Goal: Task Accomplishment & Management: Complete application form

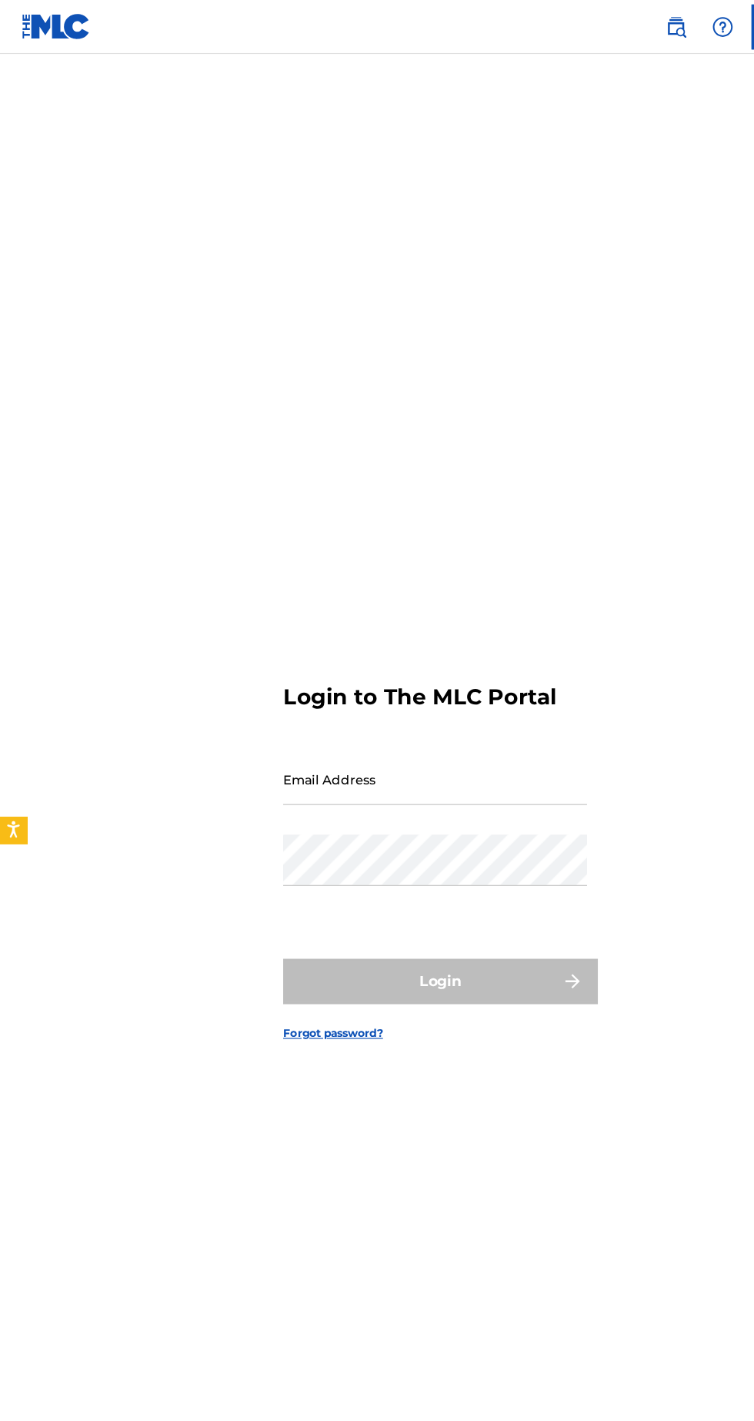
click at [449, 689] on input "Email Address" at bounding box center [372, 667] width 260 height 44
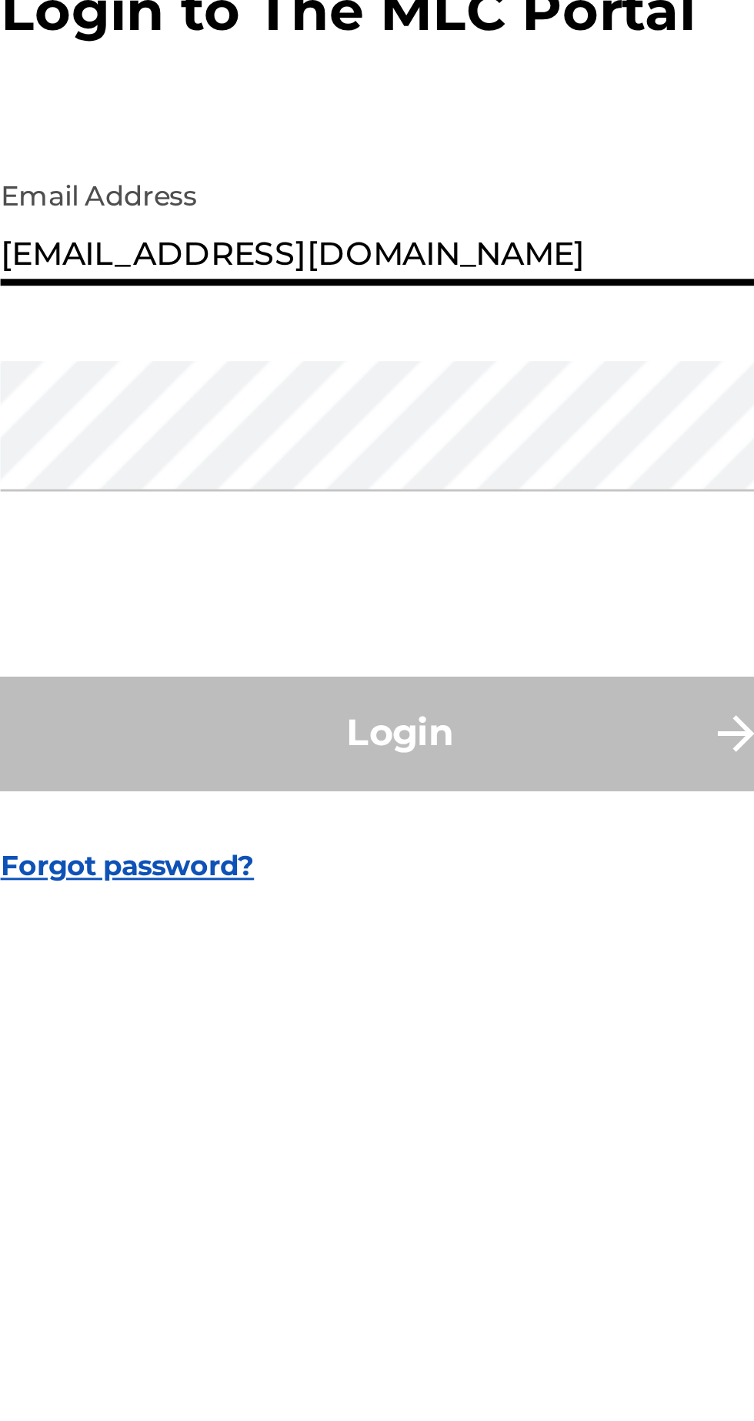
click at [439, 689] on input "[EMAIL_ADDRESS][DOMAIN_NAME]" at bounding box center [372, 667] width 260 height 44
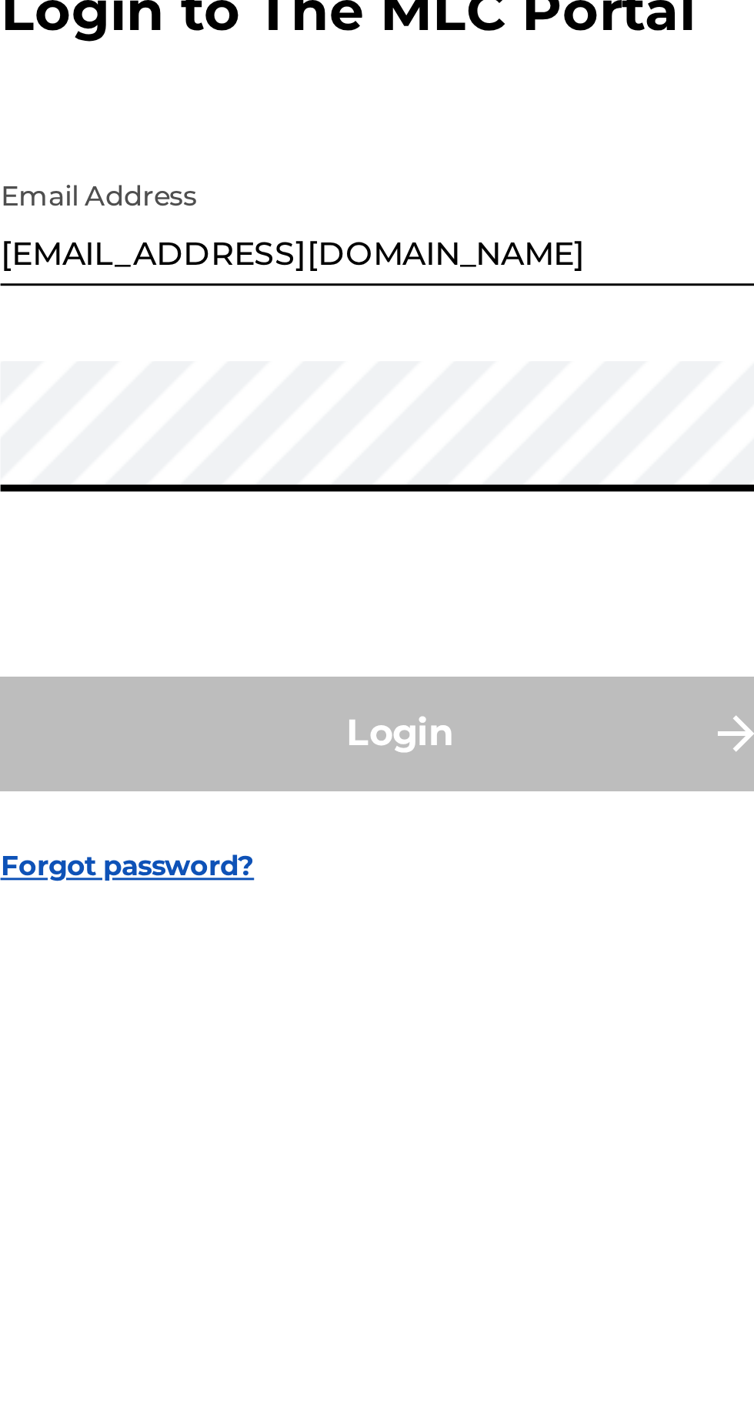
type input "[EMAIL_ADDRESS][DOMAIN_NAME]"
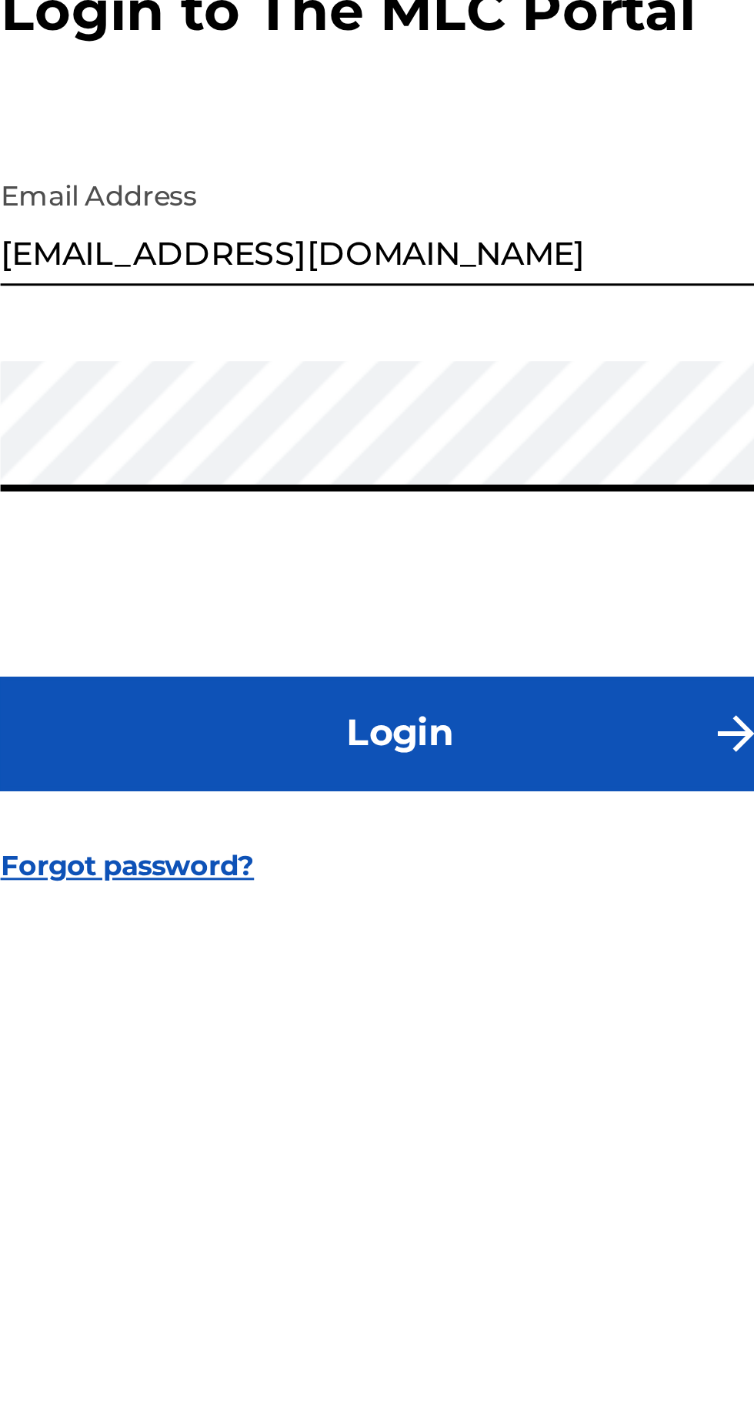
click at [456, 859] on button "Login" at bounding box center [376, 840] width 269 height 38
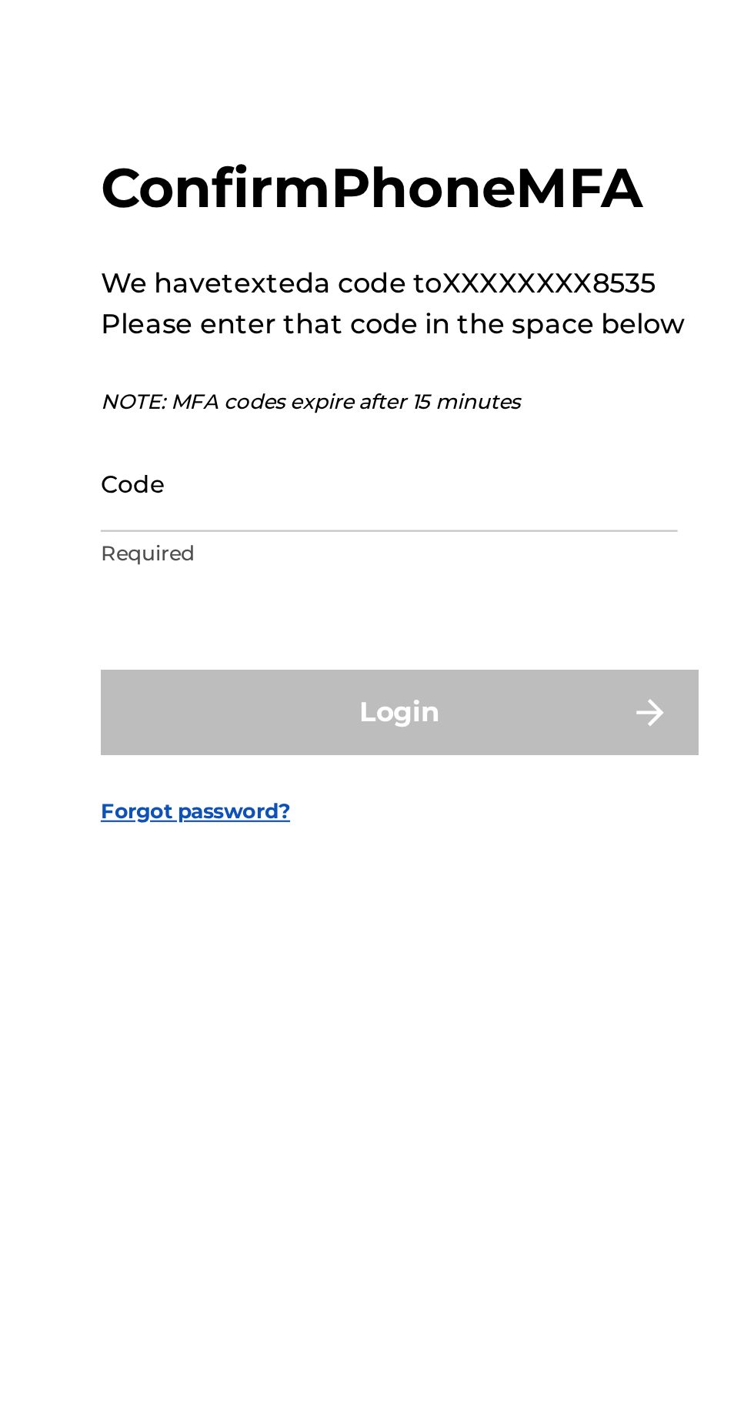
click at [406, 757] on input "Code" at bounding box center [372, 735] width 260 height 44
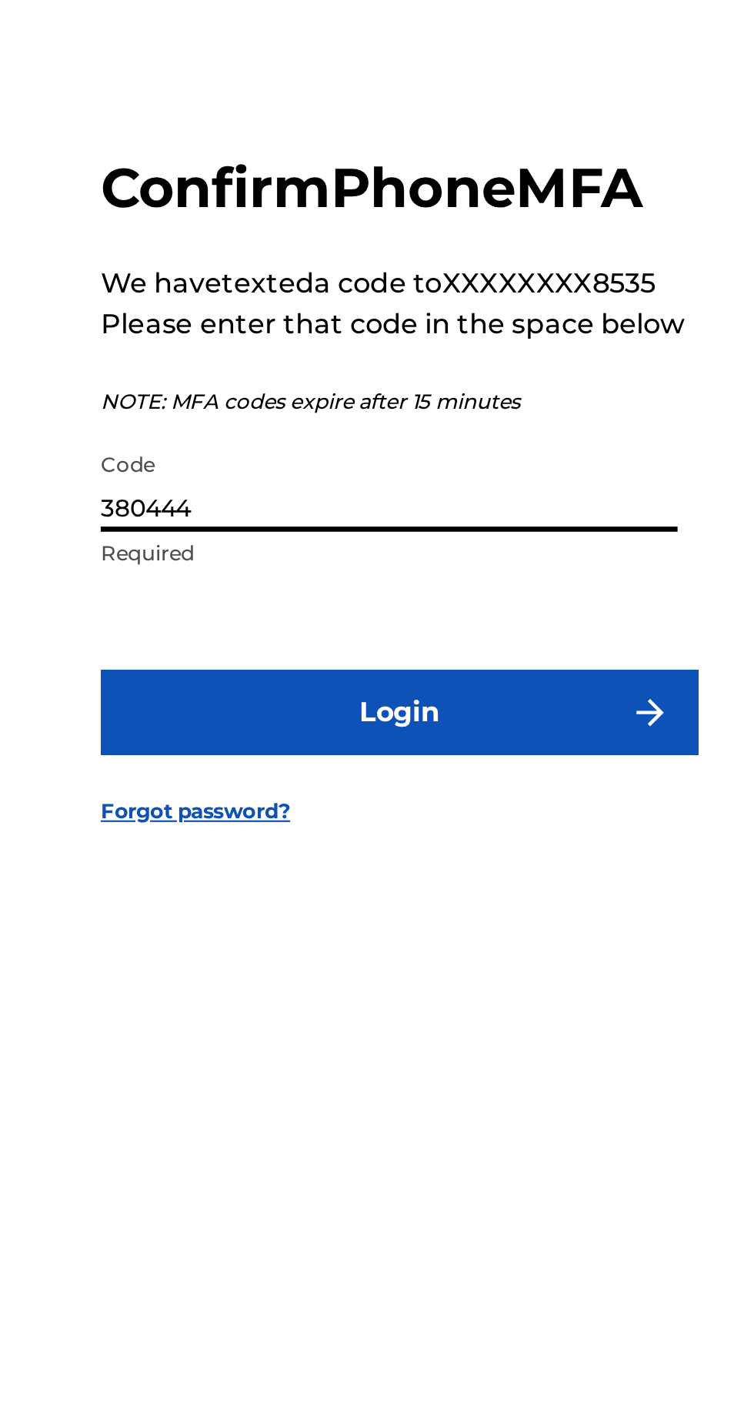
type input "380444"
click at [463, 858] on button "Login" at bounding box center [376, 838] width 269 height 38
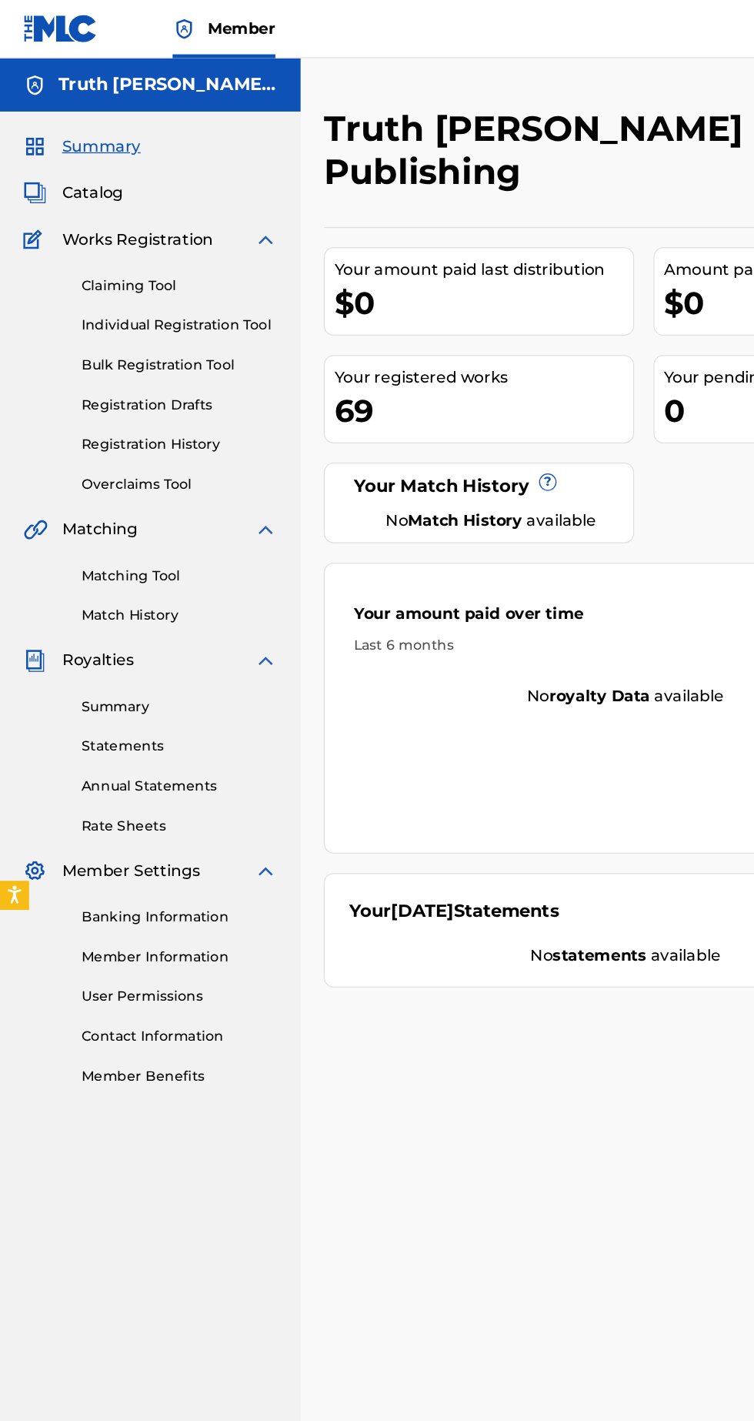
click at [211, 259] on link "Individual Registration Tool" at bounding box center [142, 258] width 155 height 16
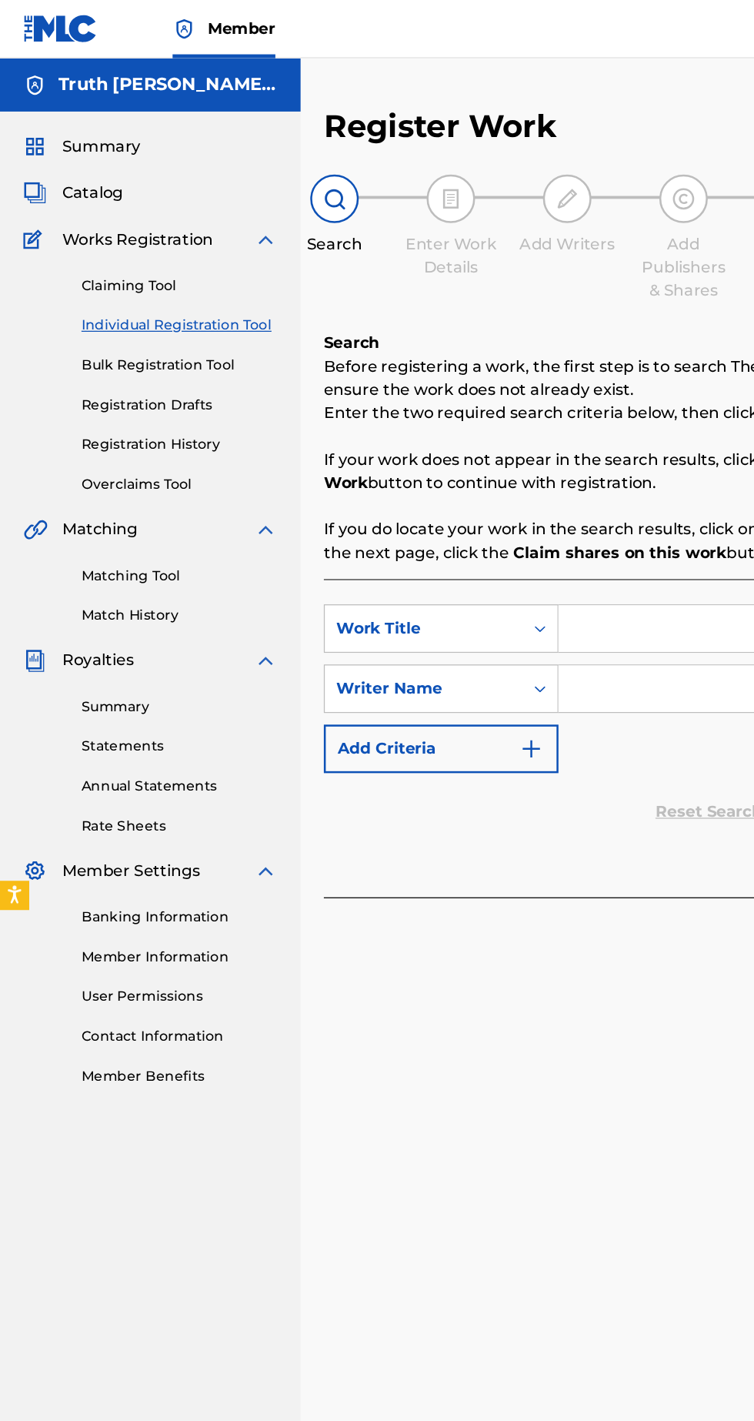
click at [532, 497] on input "Search Form" at bounding box center [589, 498] width 292 height 37
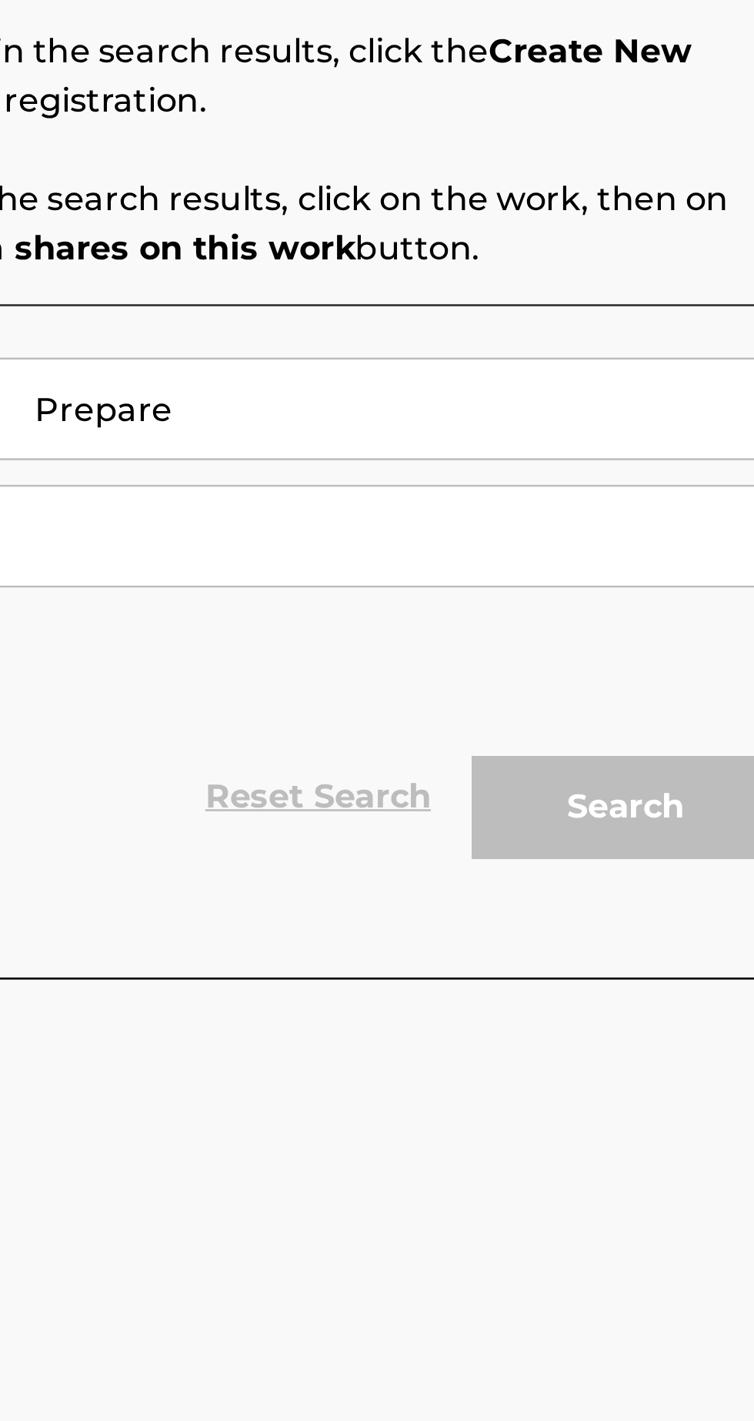
type input "Prepare"
click at [636, 548] on input "Search Form" at bounding box center [589, 546] width 292 height 37
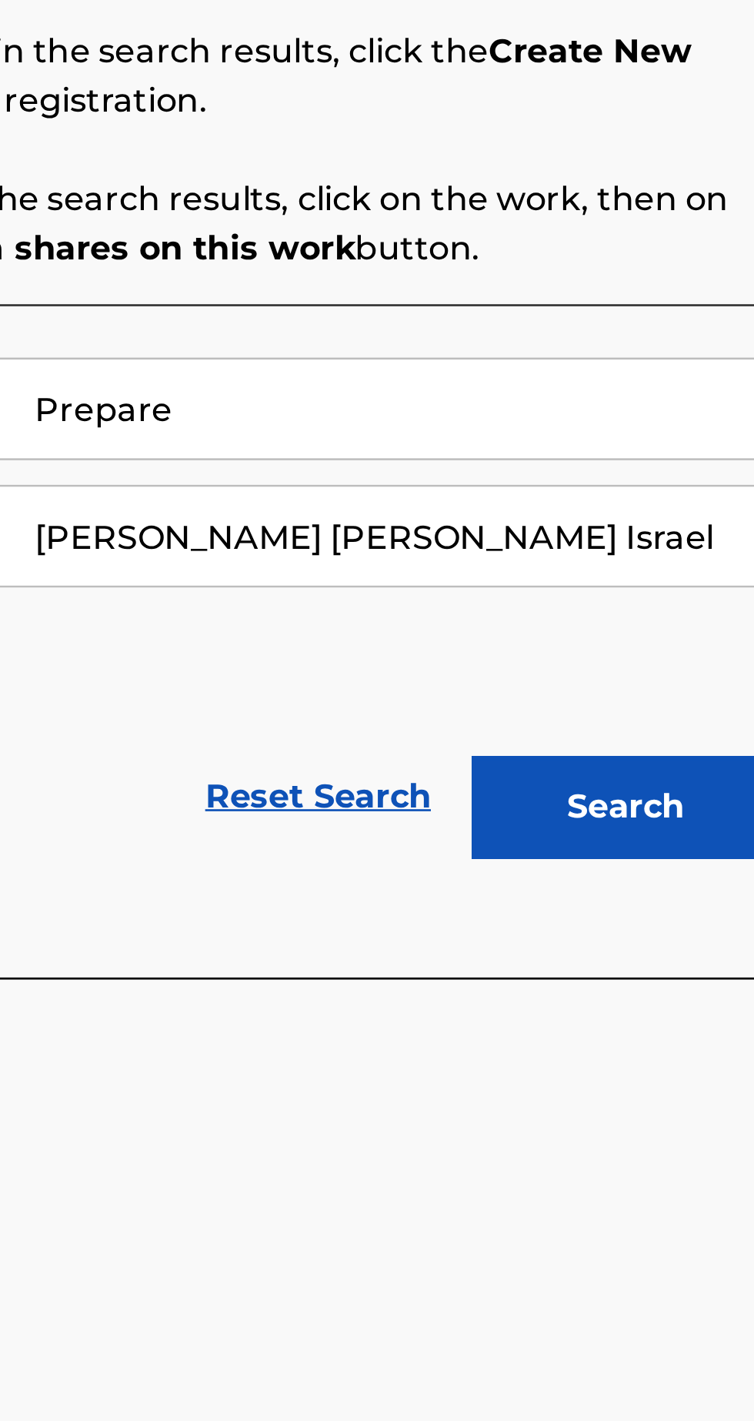
type input "[PERSON_NAME] [PERSON_NAME] Israel"
click at [697, 647] on button "Search" at bounding box center [677, 648] width 115 height 38
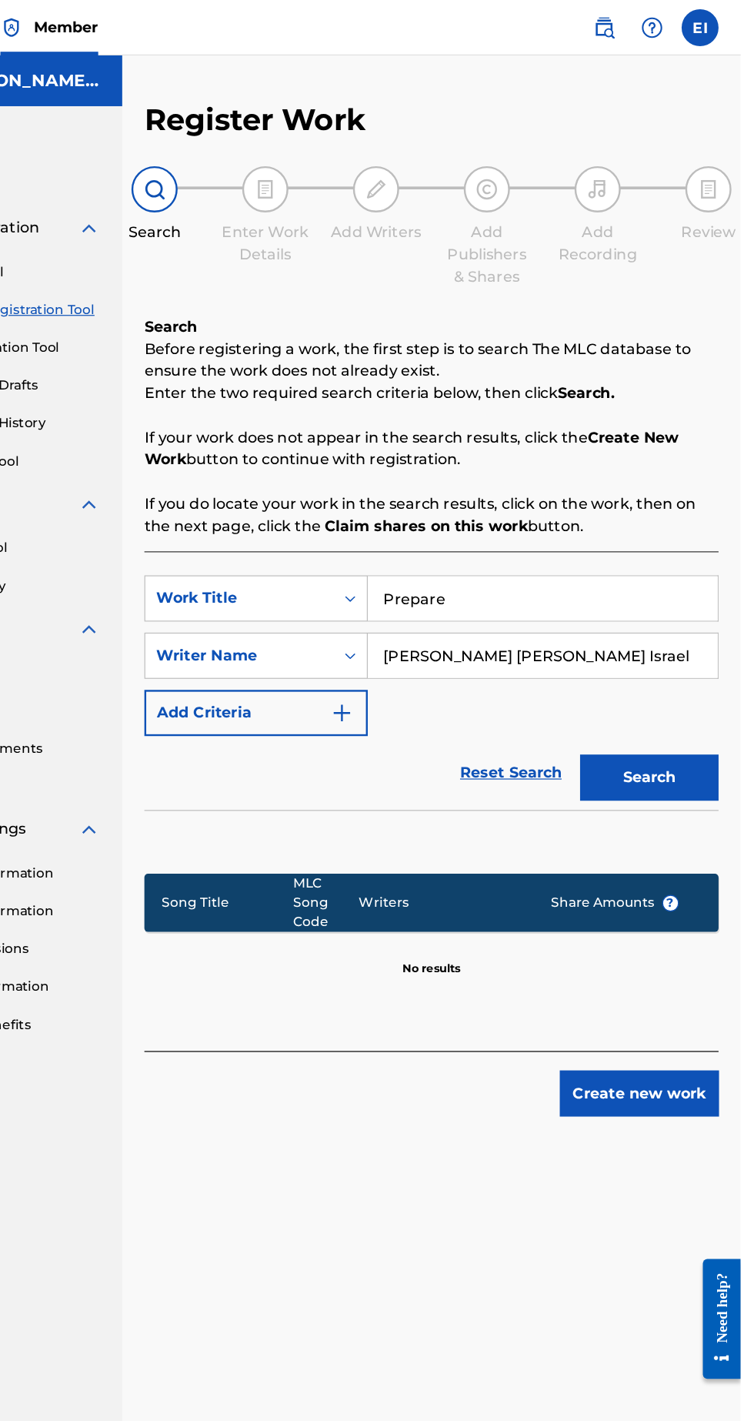
click at [701, 915] on button "Create new work" at bounding box center [670, 911] width 132 height 38
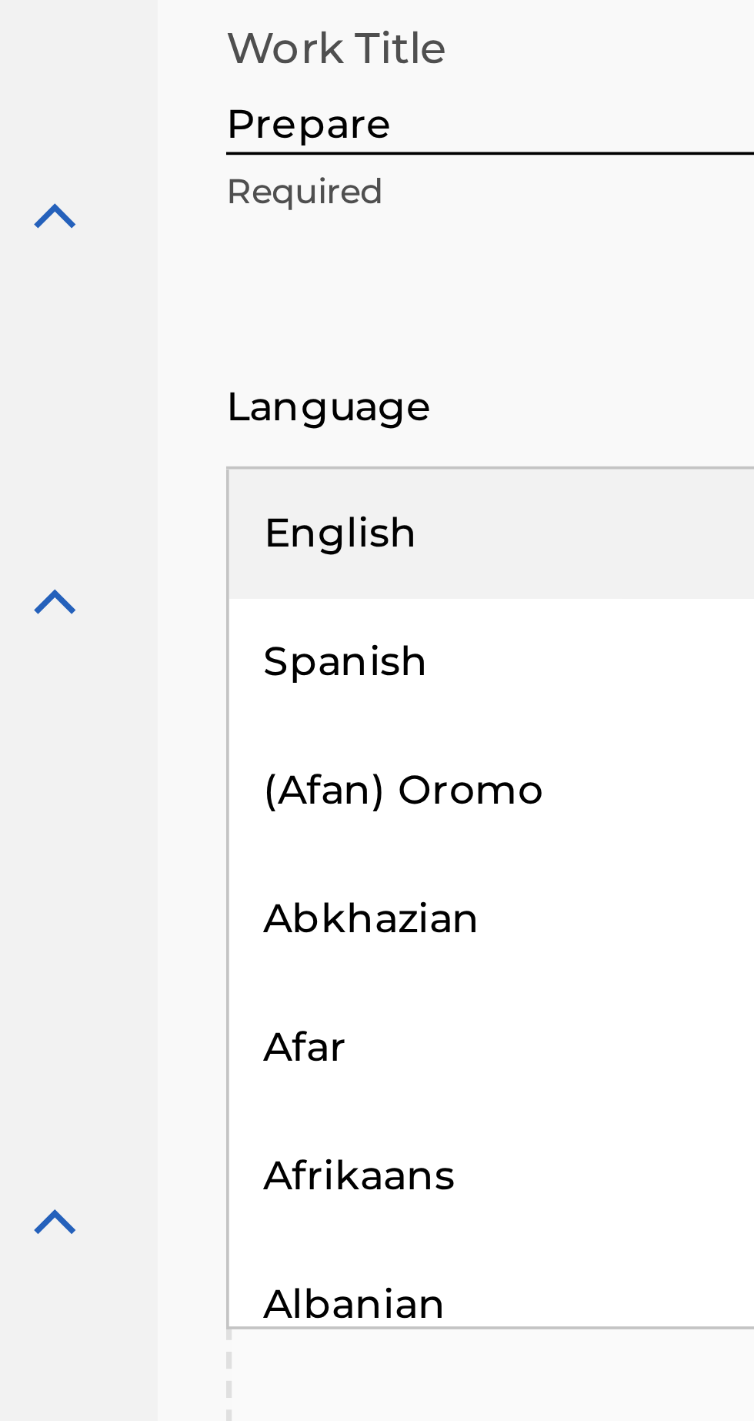
click at [331, 507] on div "English" at bounding box center [361, 506] width 207 height 35
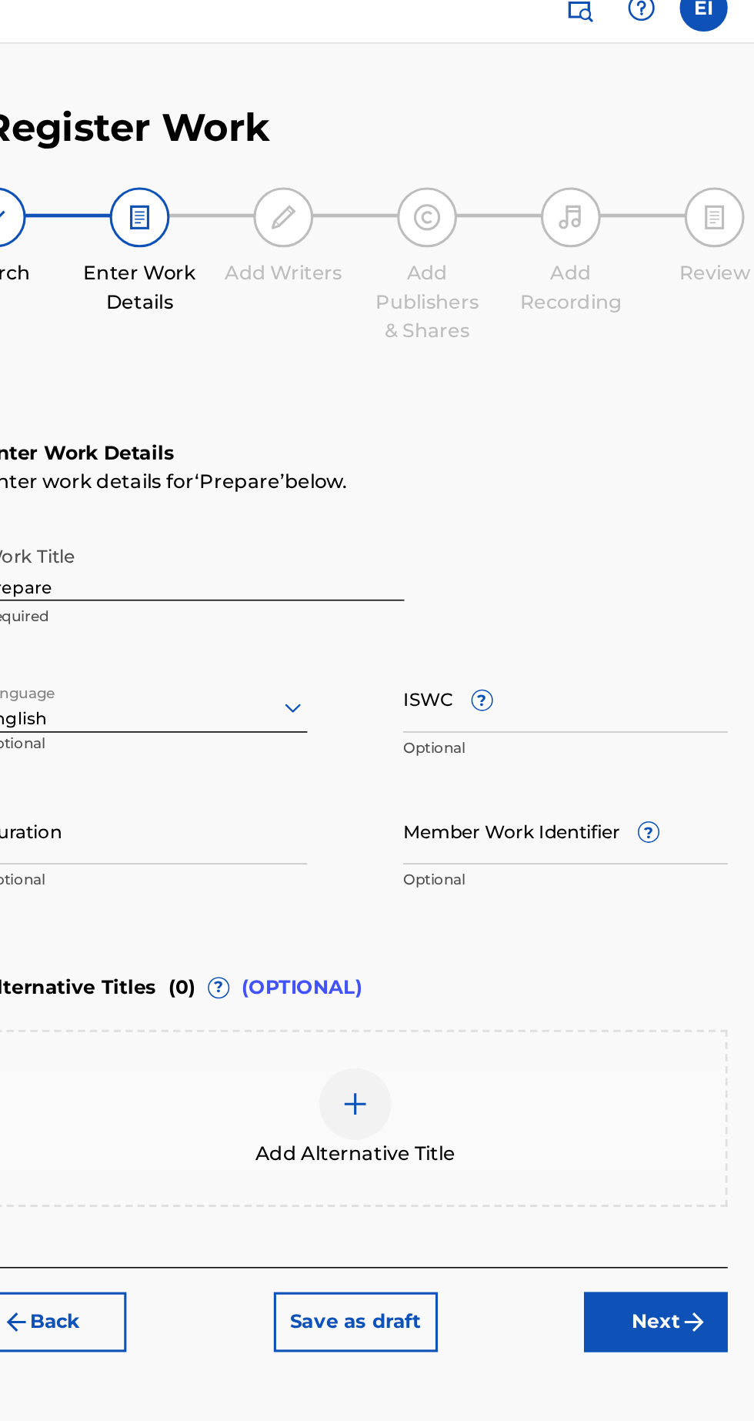
click at [689, 853] on button "Next" at bounding box center [690, 867] width 92 height 38
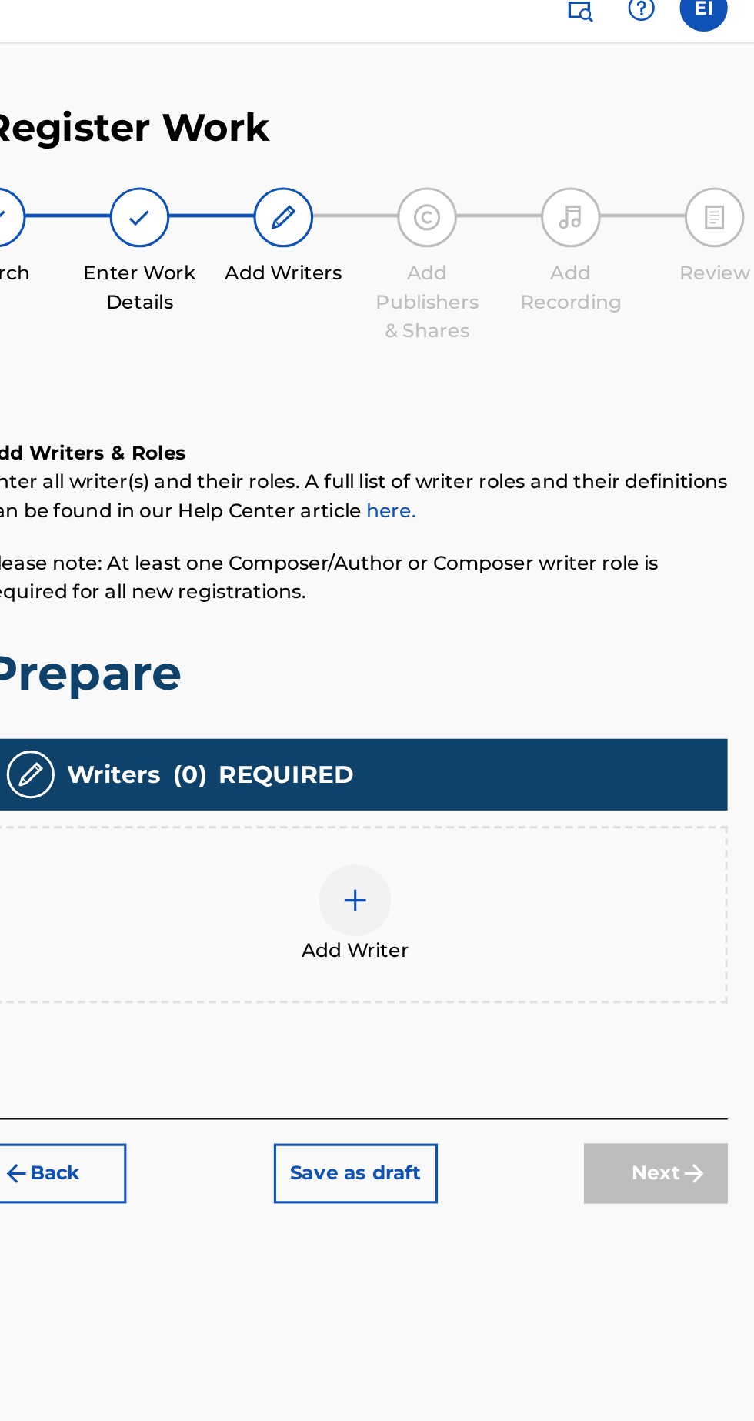
scroll to position [69, 0]
click at [516, 573] on div at bounding box center [496, 596] width 46 height 46
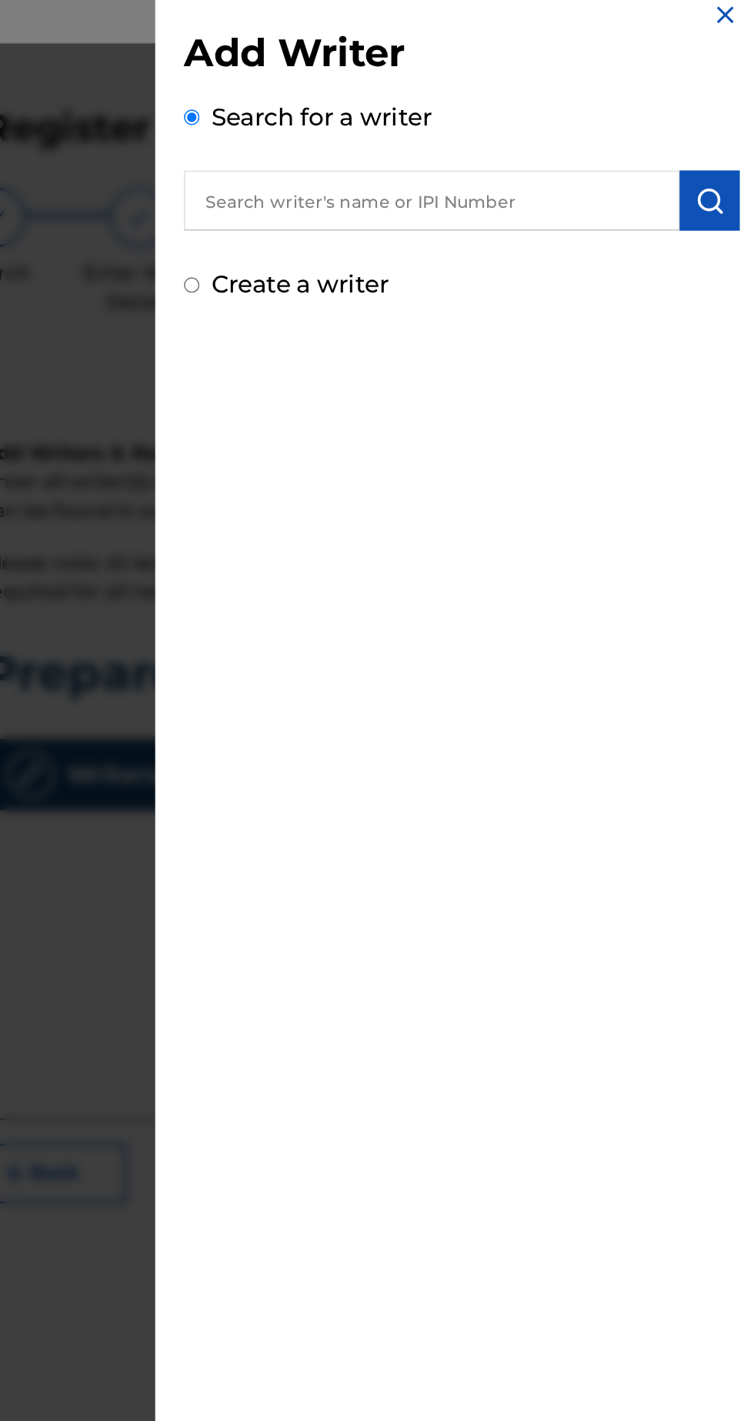
click at [648, 139] on input "text" at bounding box center [545, 147] width 319 height 38
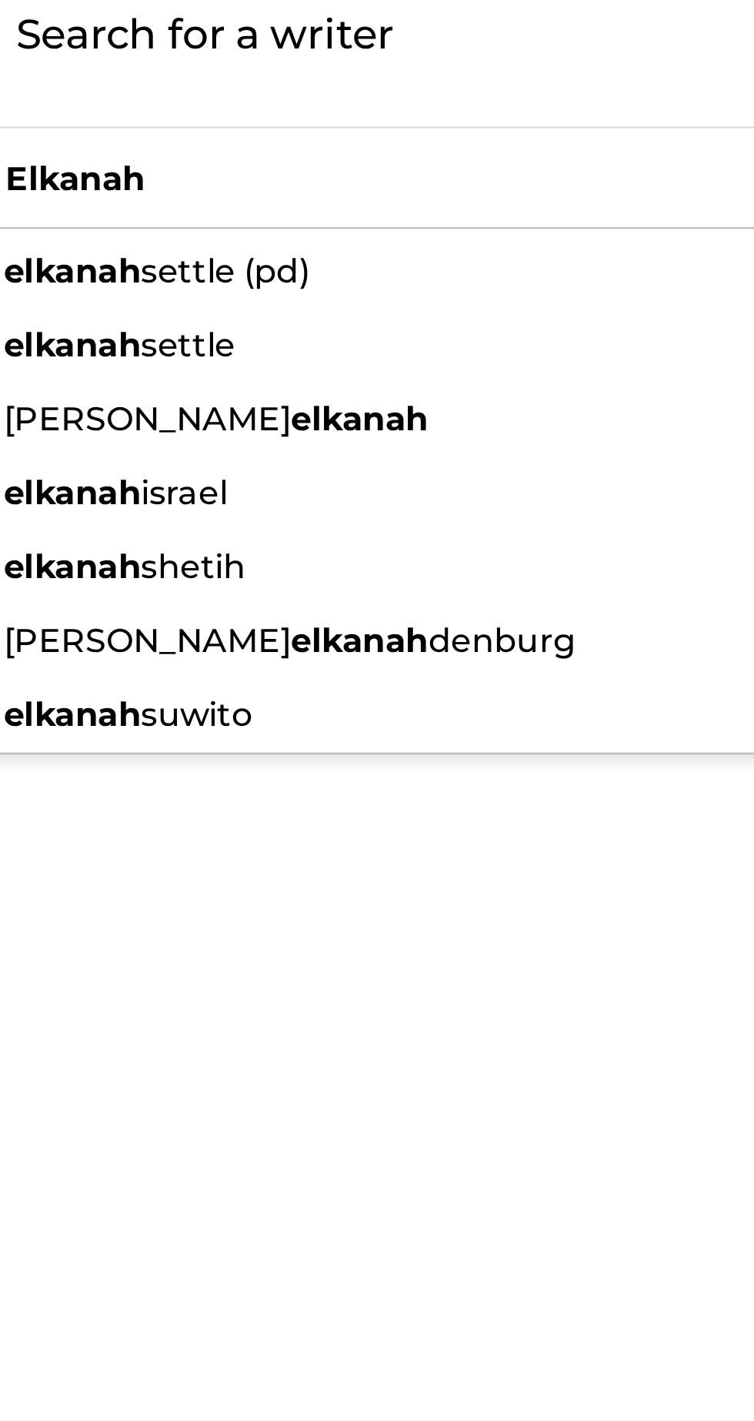
scroll to position [63, 0]
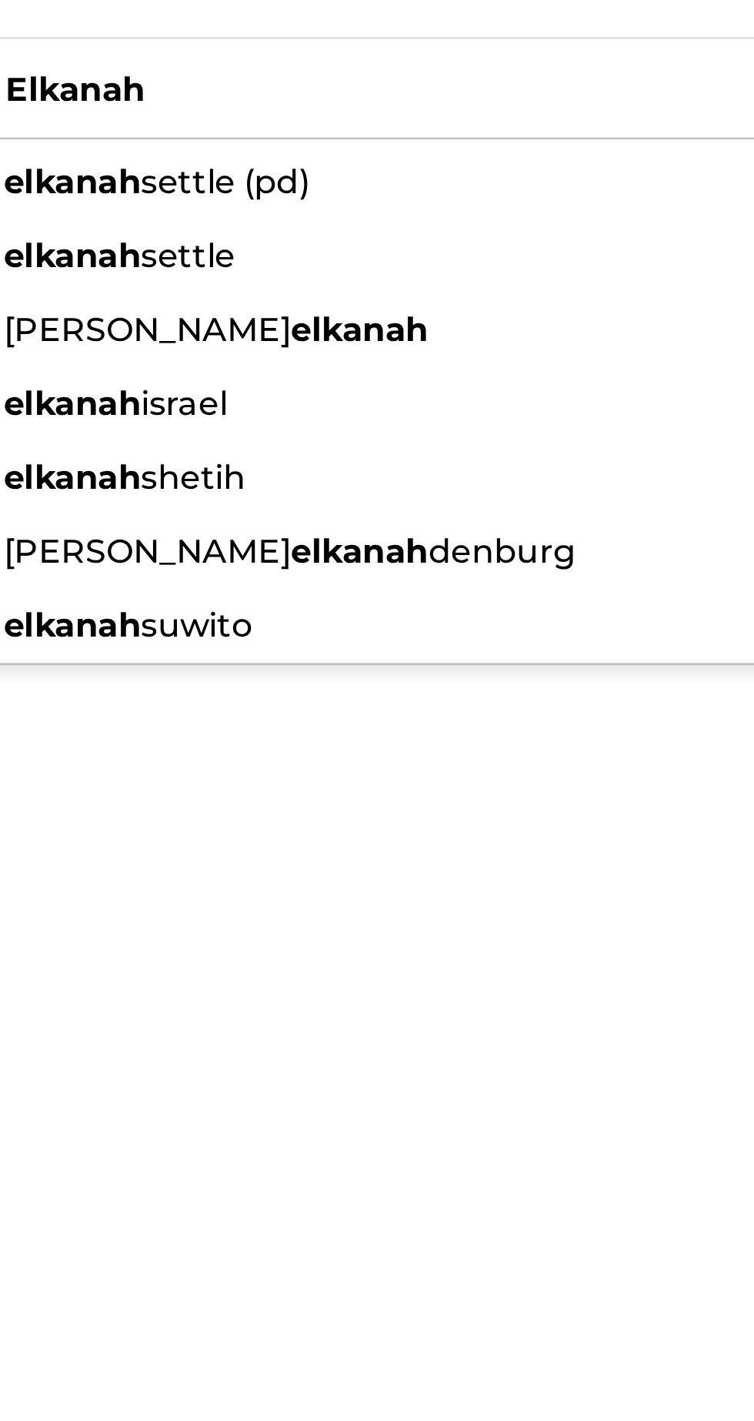
click at [573, 264] on div "elkanah israel" at bounding box center [545, 266] width 318 height 28
type input "elkanah israel"
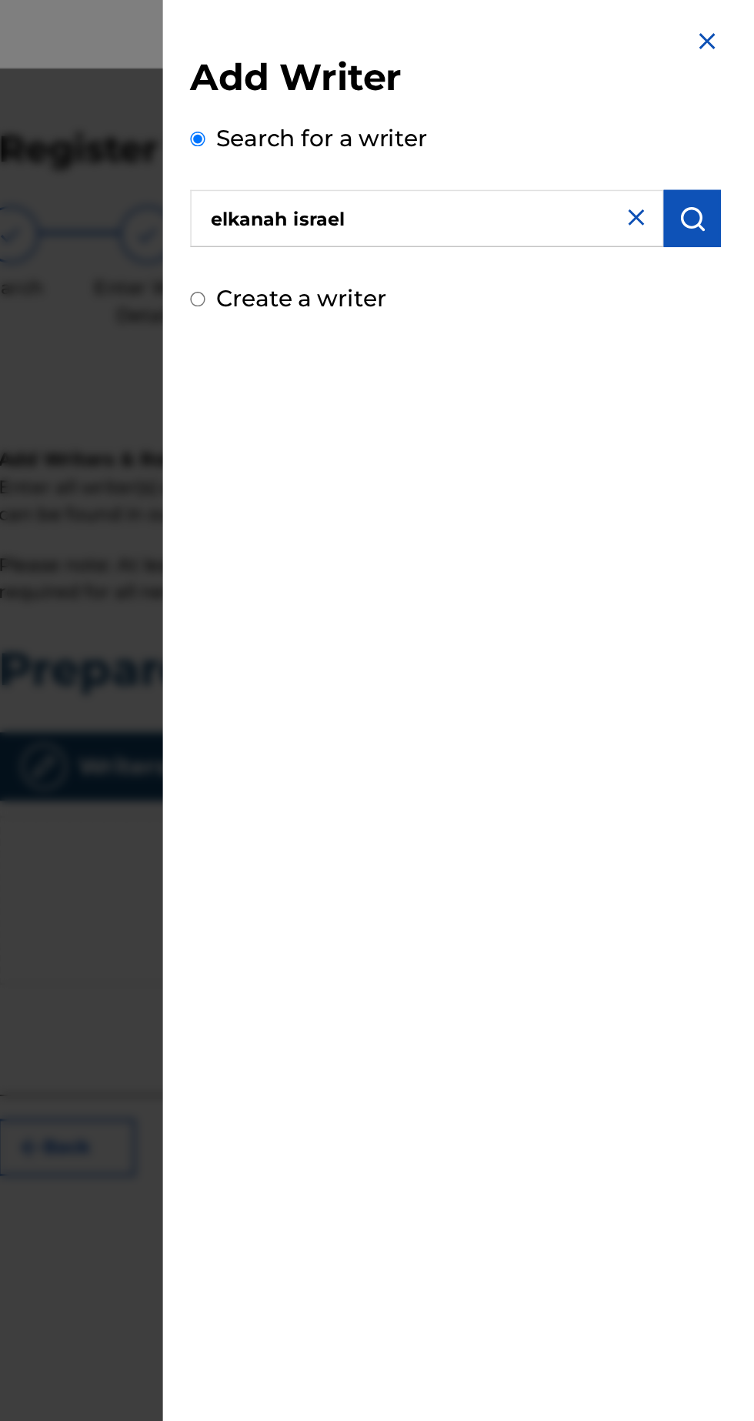
click at [621, 143] on input "elkanah israel" at bounding box center [545, 147] width 319 height 38
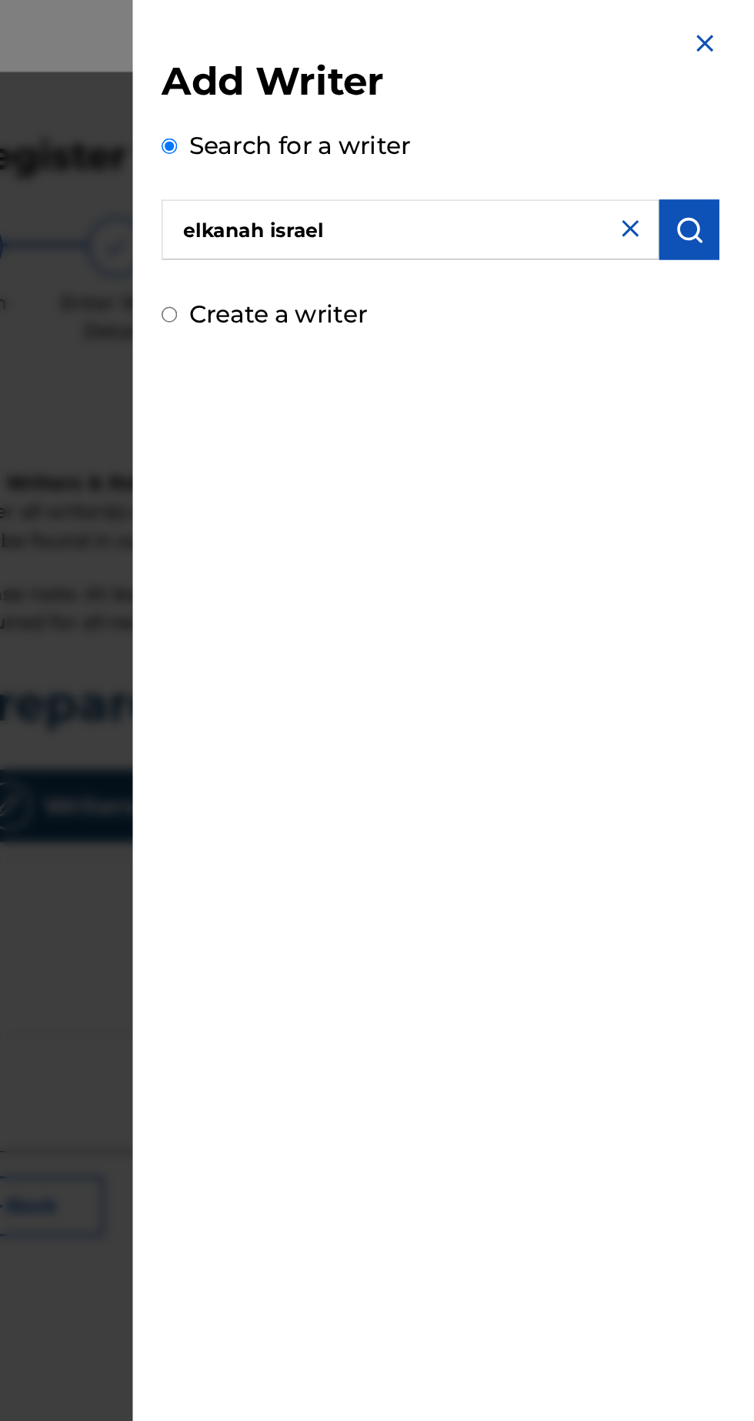
scroll to position [46, 0]
click at [734, 155] on img "submit" at bounding box center [724, 147] width 18 height 18
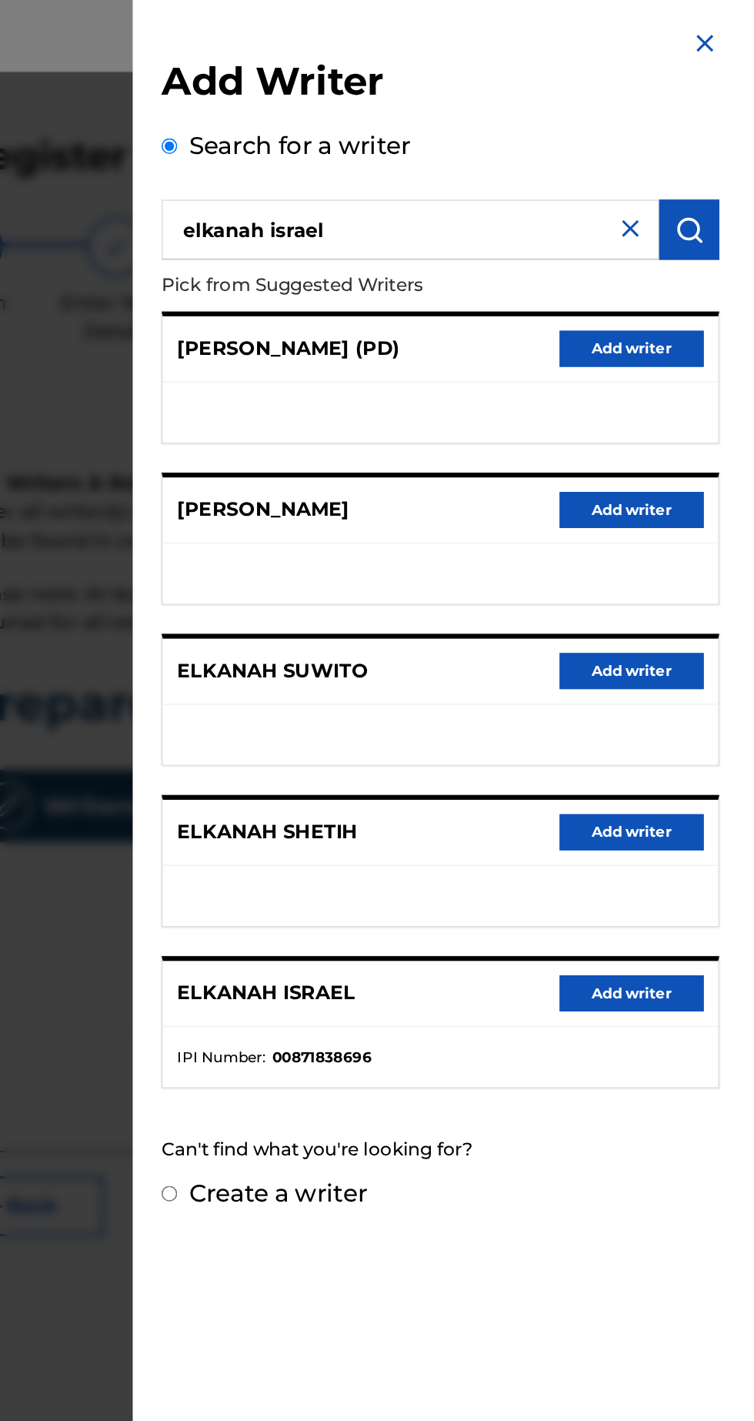
click at [708, 633] on button "Add writer" at bounding box center [687, 635] width 92 height 23
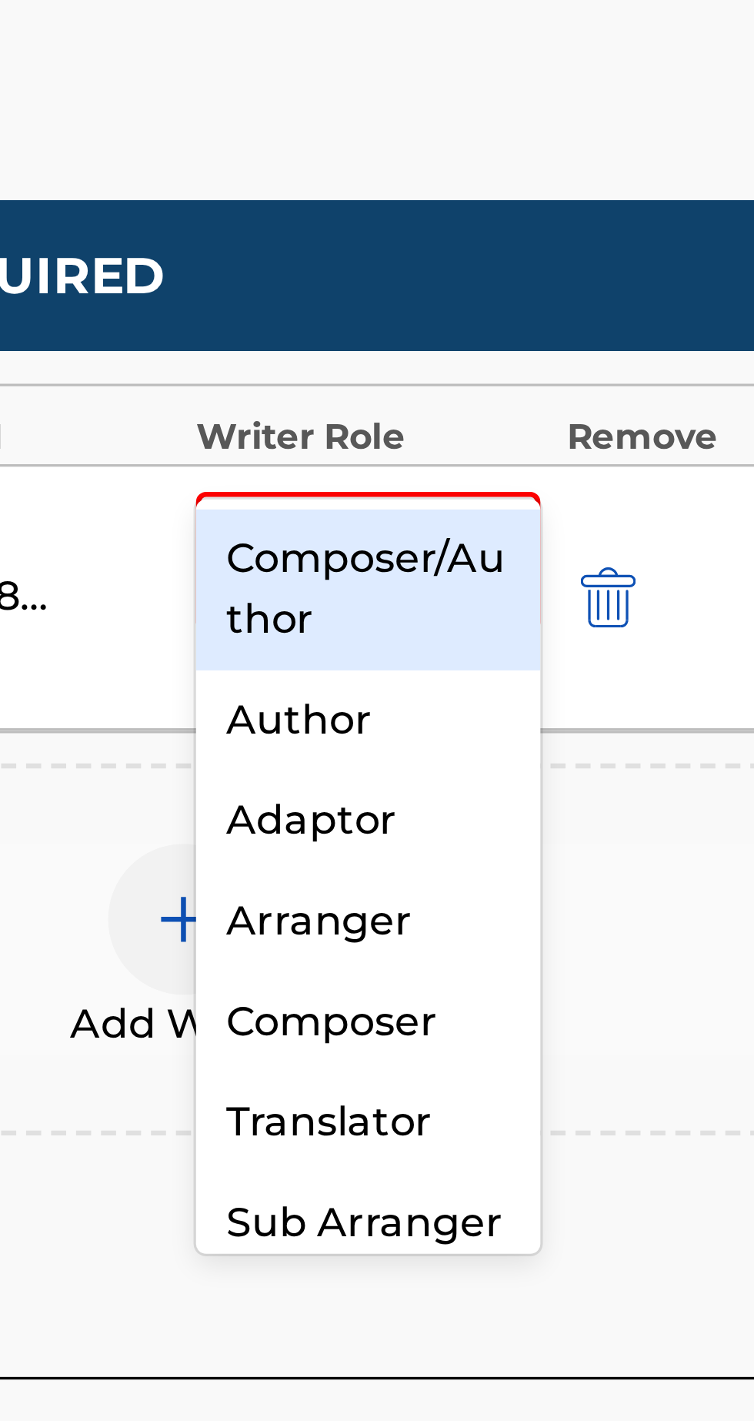
click at [580, 608] on div "Composer/Author" at bounding box center [552, 611] width 105 height 49
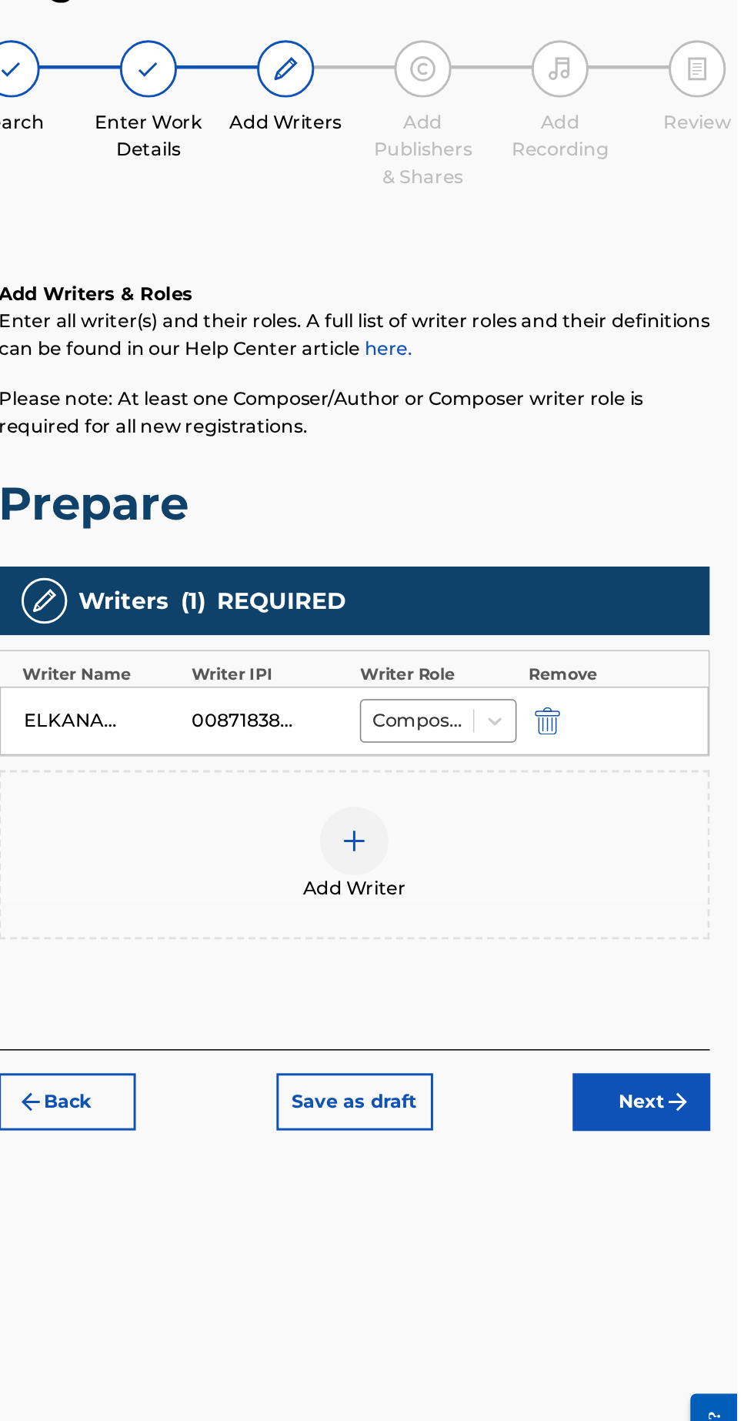
click at [699, 834] on button "Next" at bounding box center [690, 853] width 92 height 38
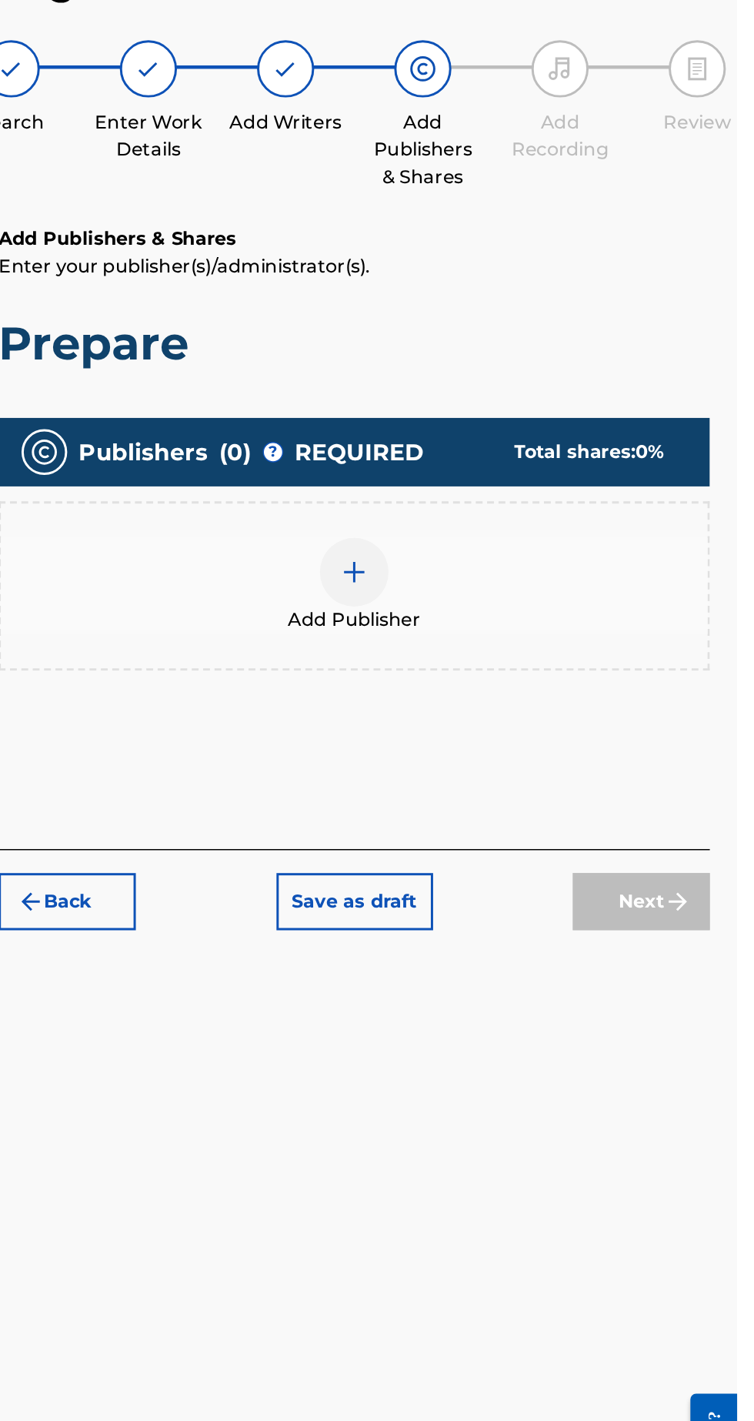
scroll to position [69, 0]
click at [479, 473] on div at bounding box center [496, 496] width 46 height 46
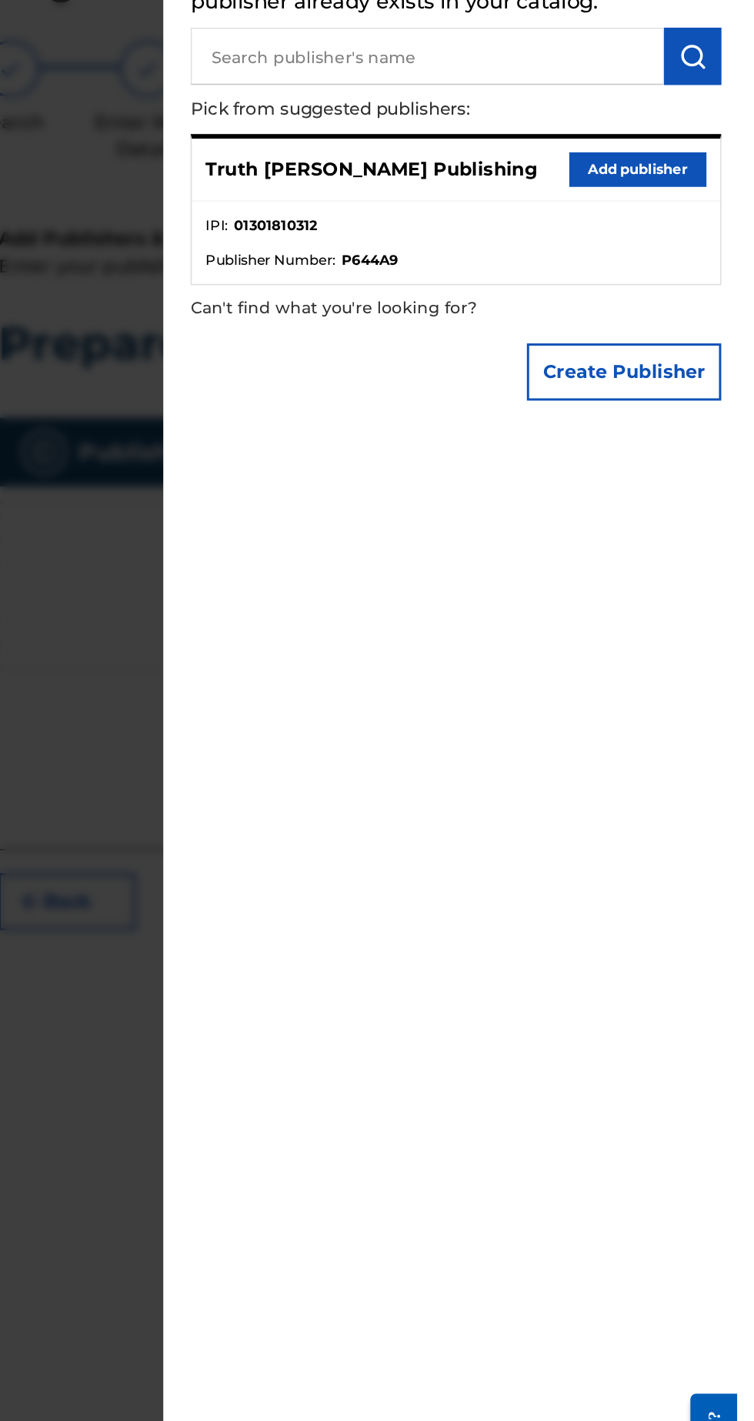
click at [713, 237] on button "Add publisher" at bounding box center [687, 225] width 92 height 23
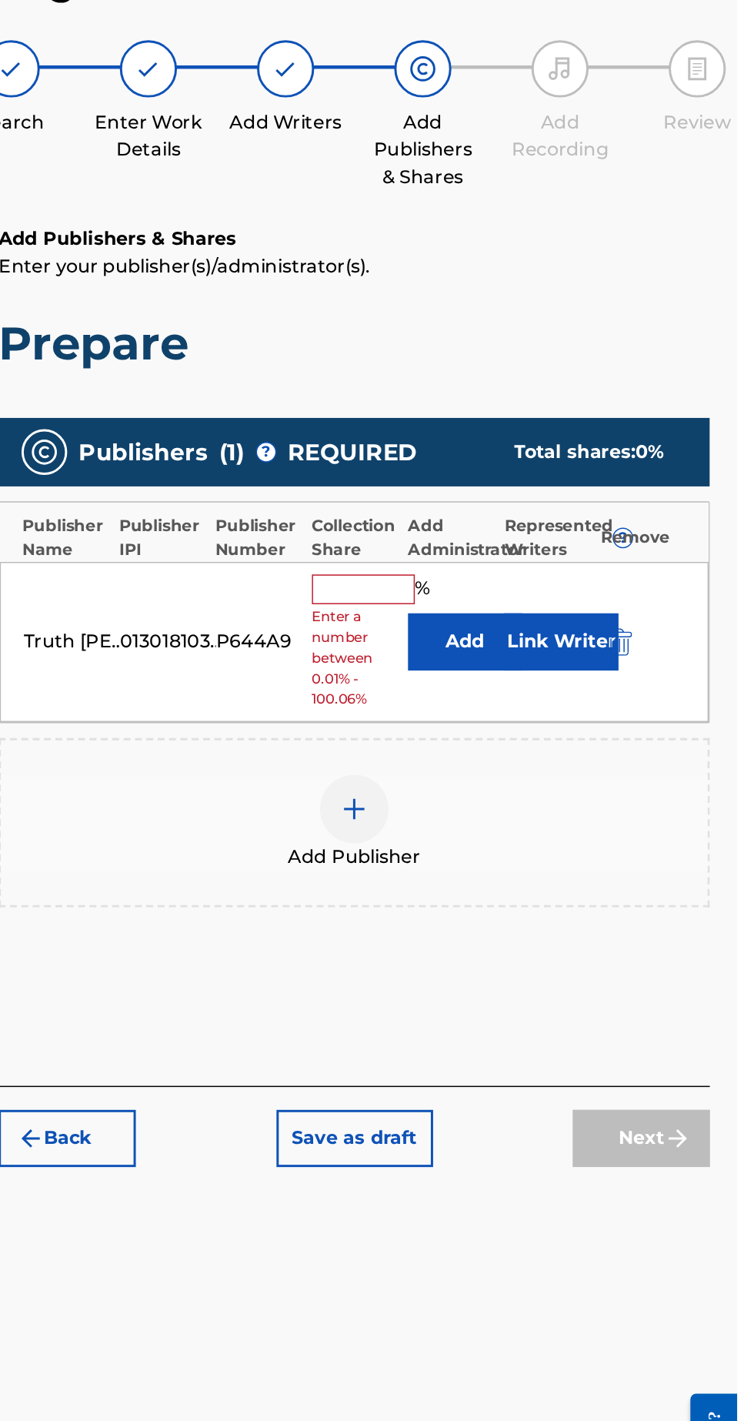
click at [508, 498] on input "text" at bounding box center [502, 508] width 69 height 20
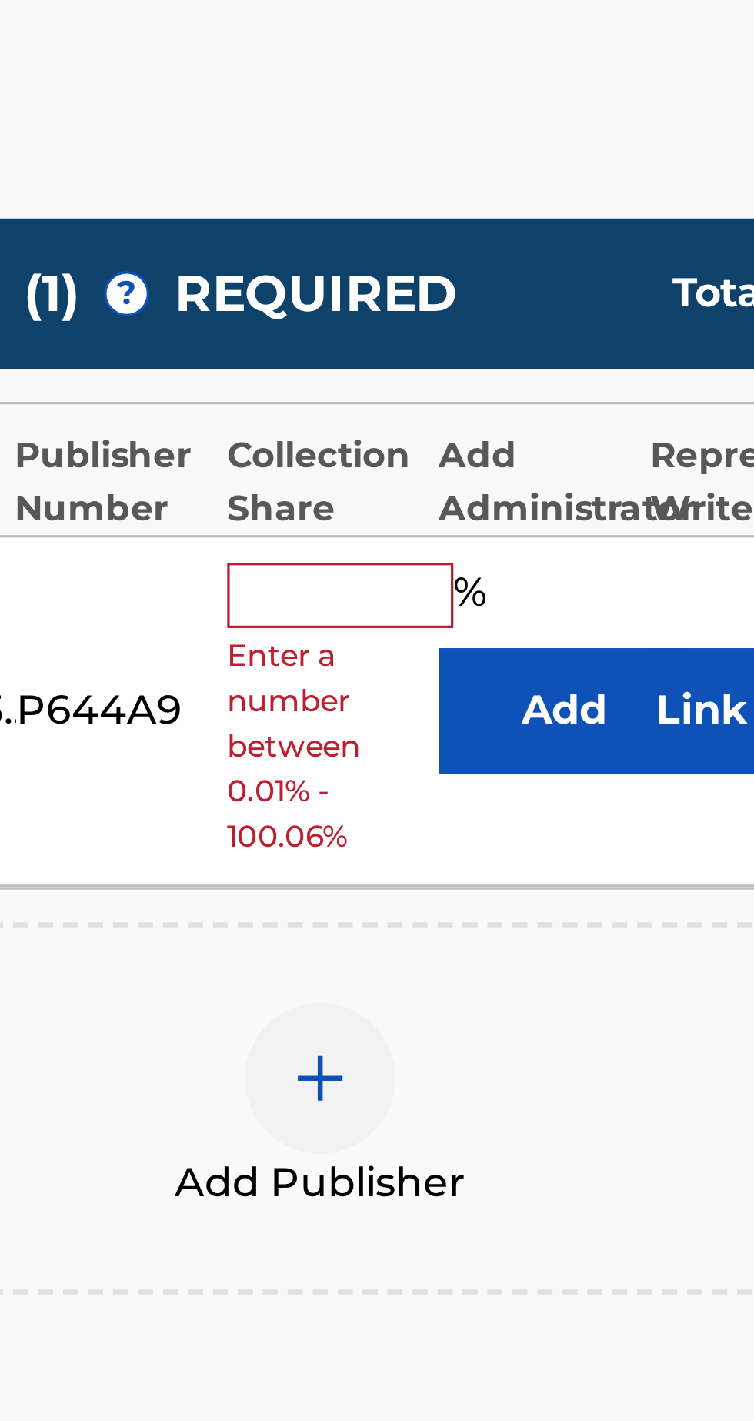
type input "100"
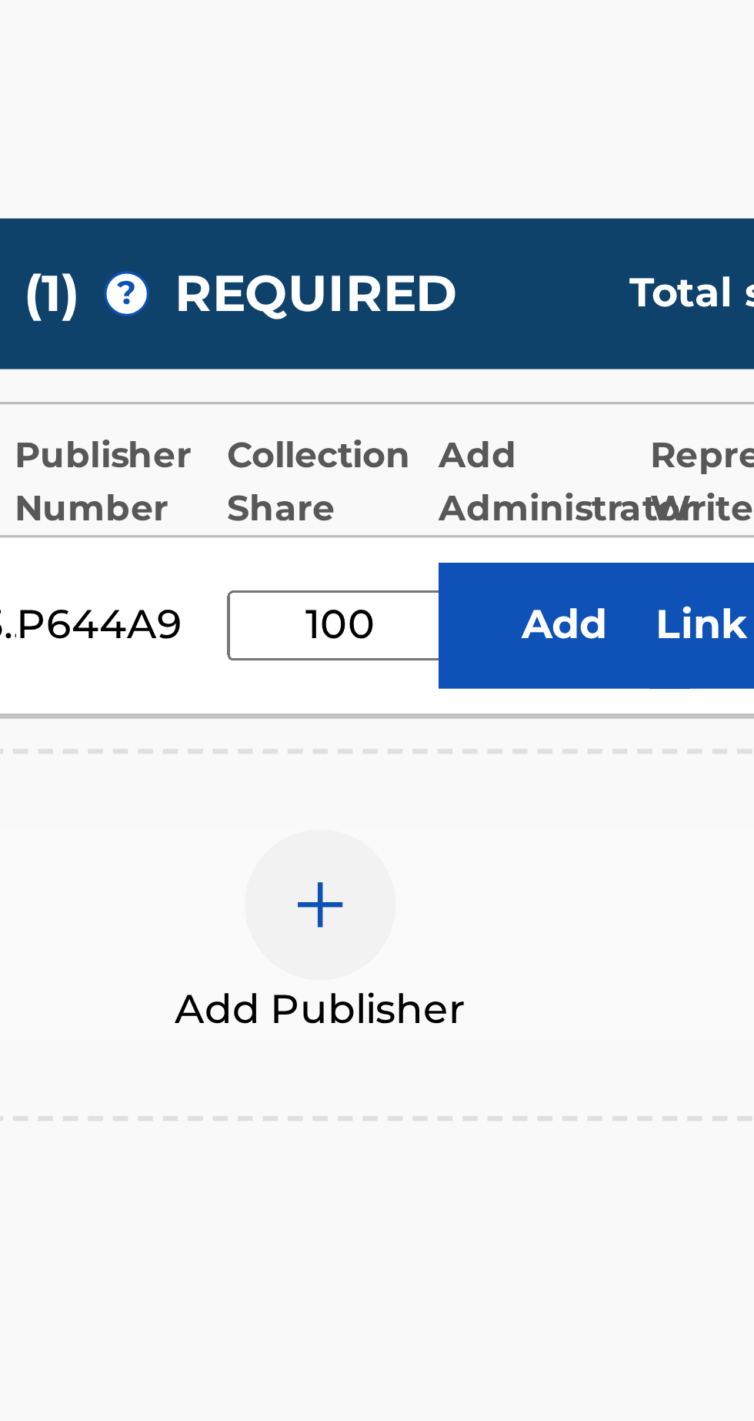
click at [614, 498] on button "Link Writer" at bounding box center [635, 517] width 77 height 38
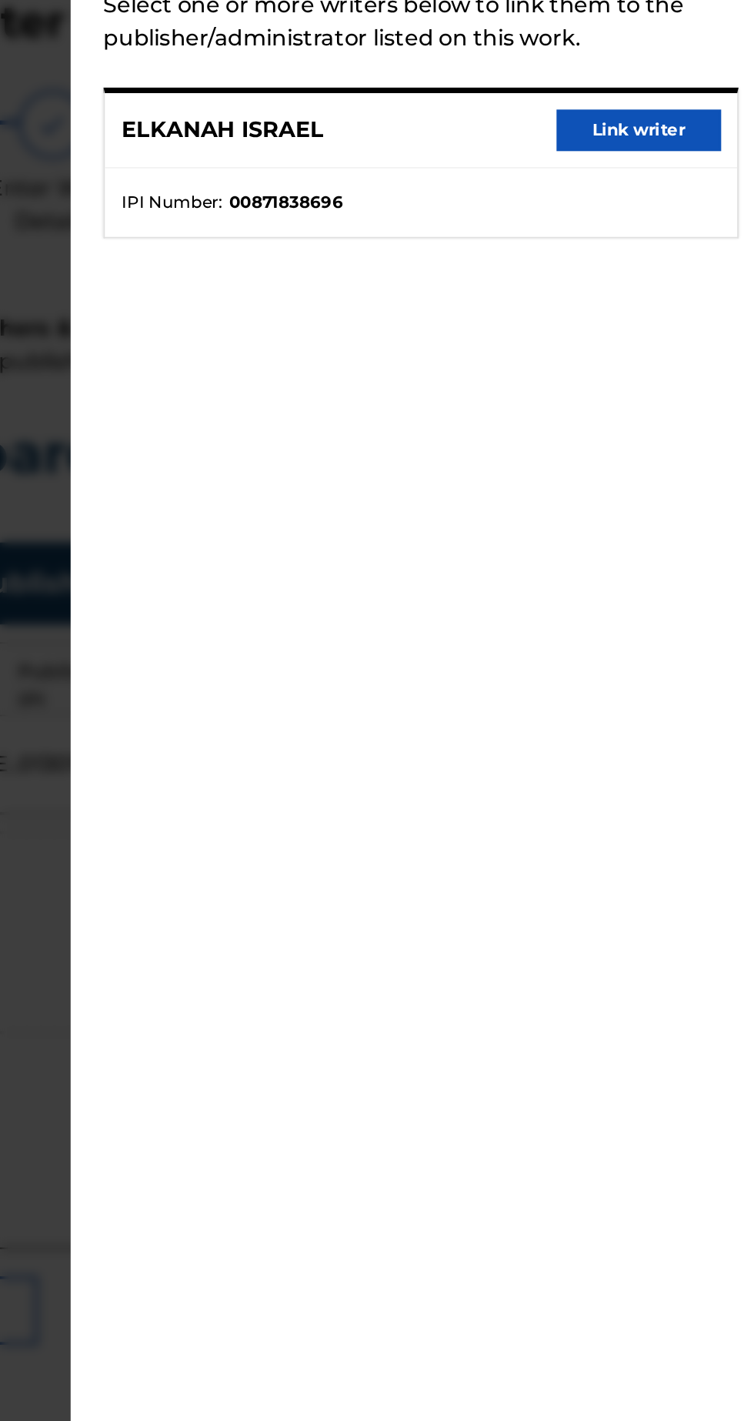
click at [704, 172] on button "Link writer" at bounding box center [687, 160] width 92 height 23
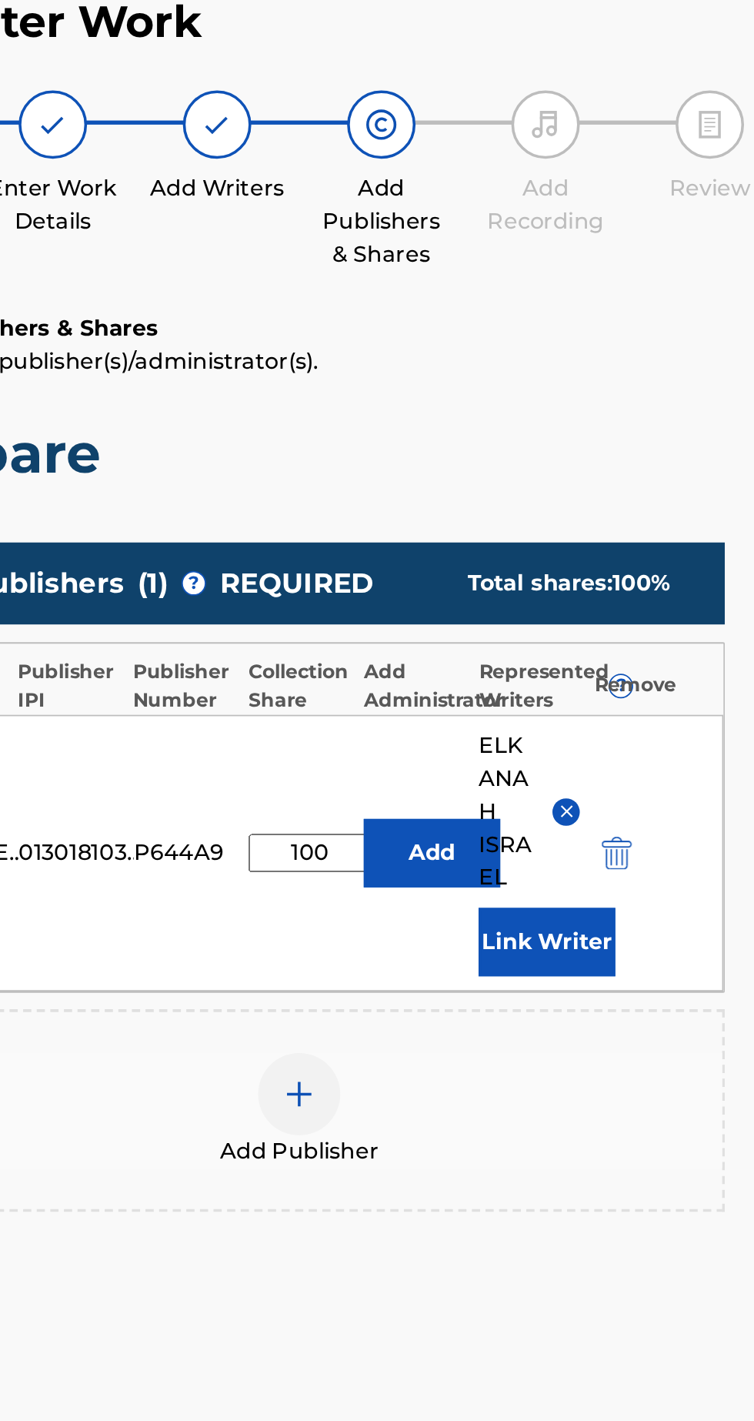
click at [706, 915] on img "submit" at bounding box center [714, 924] width 18 height 18
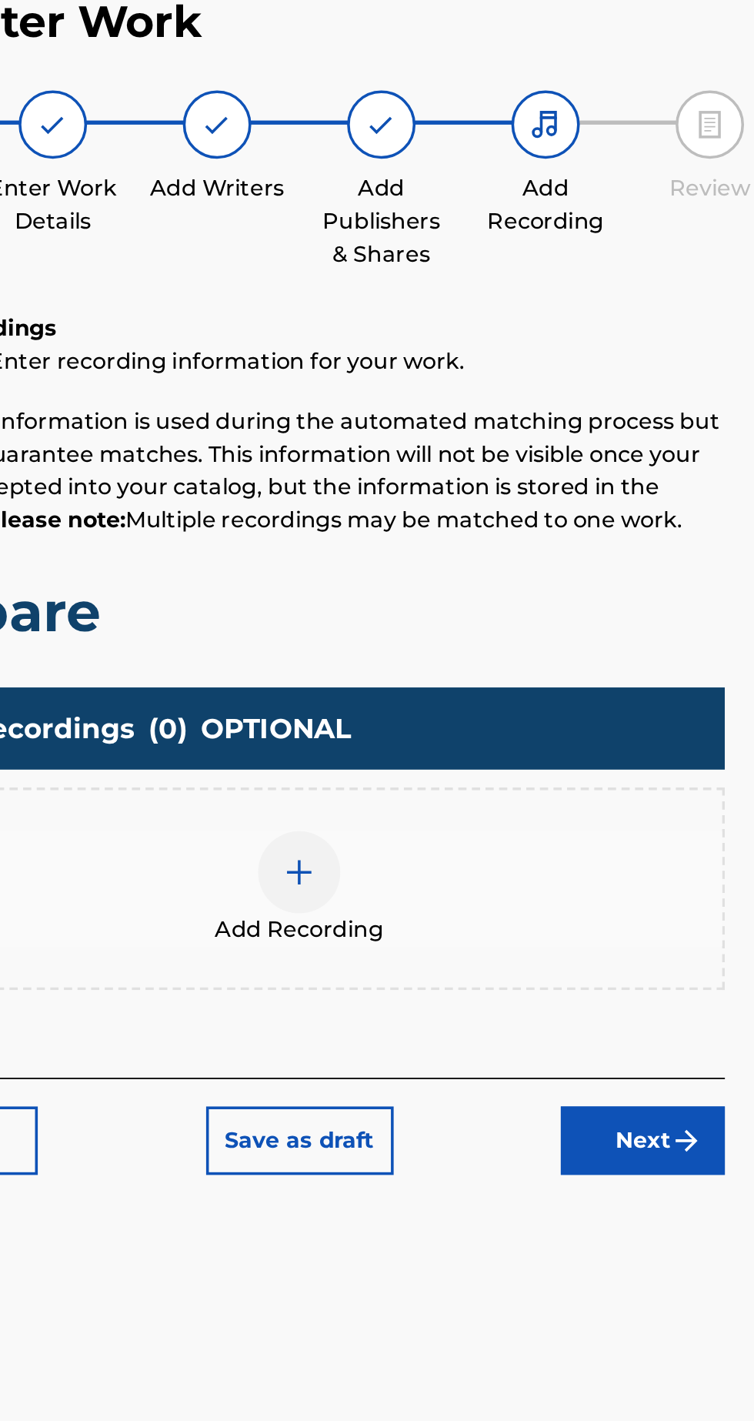
click at [503, 569] on img at bounding box center [496, 578] width 18 height 18
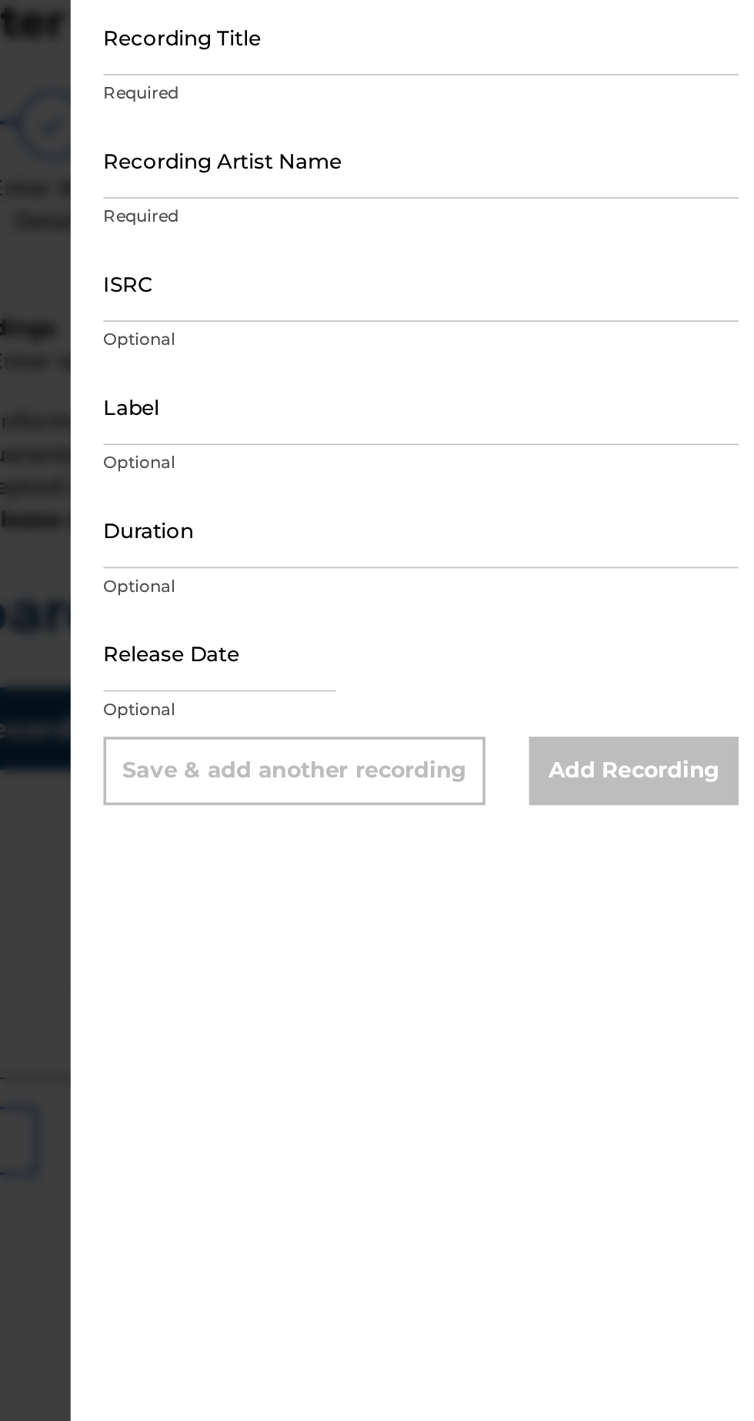
click at [554, 260] on input "ISRC" at bounding box center [564, 247] width 357 height 44
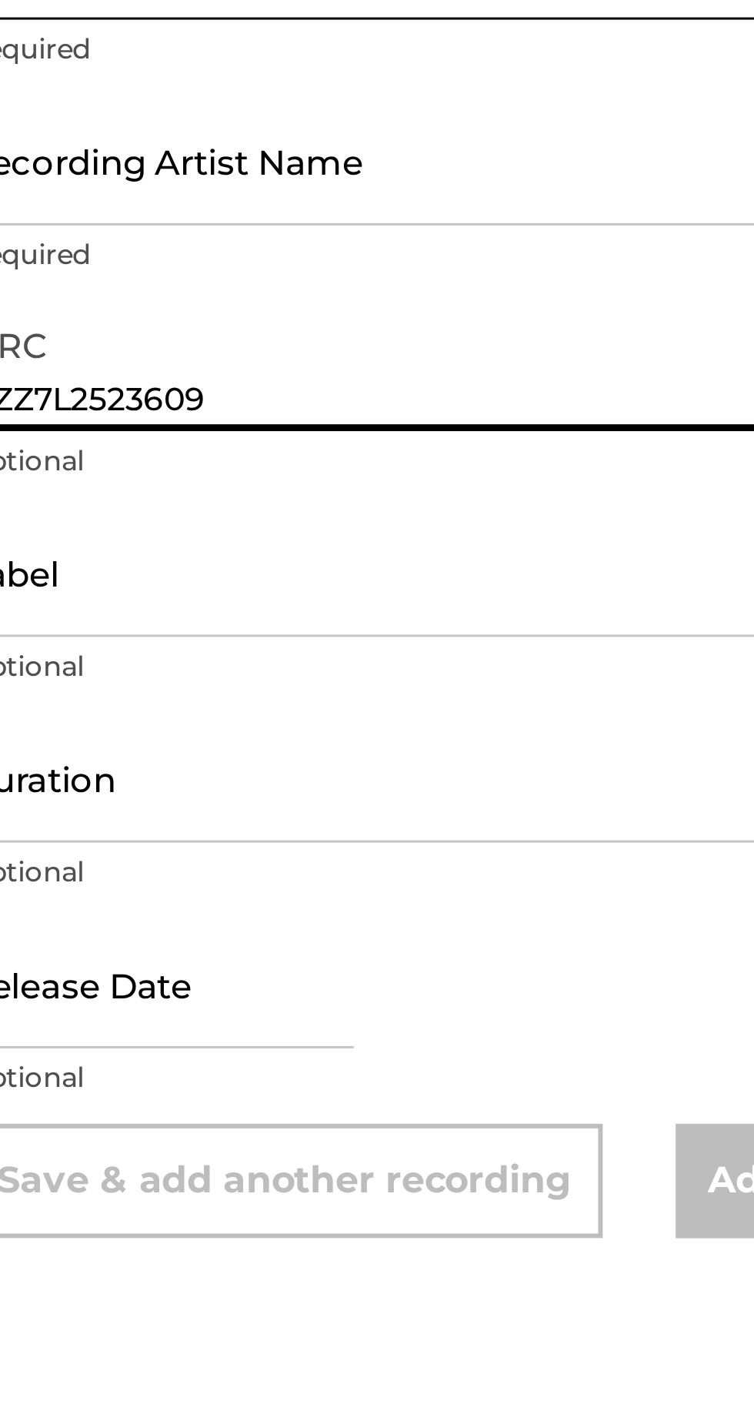
type input "QZZ7L2523609"
click at [574, 192] on input "Recording Artist Name" at bounding box center [564, 177] width 357 height 44
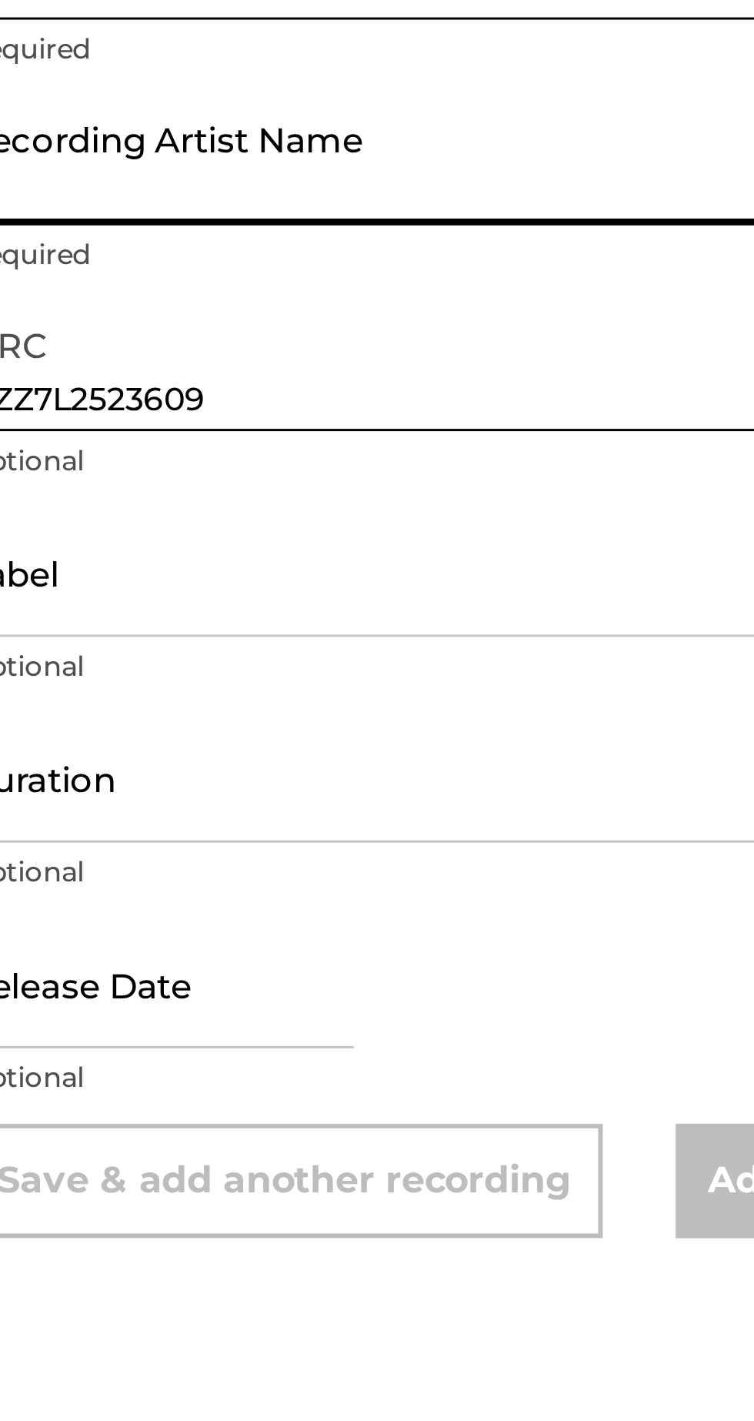
type input "[PERSON_NAME] [PERSON_NAME] Israel"
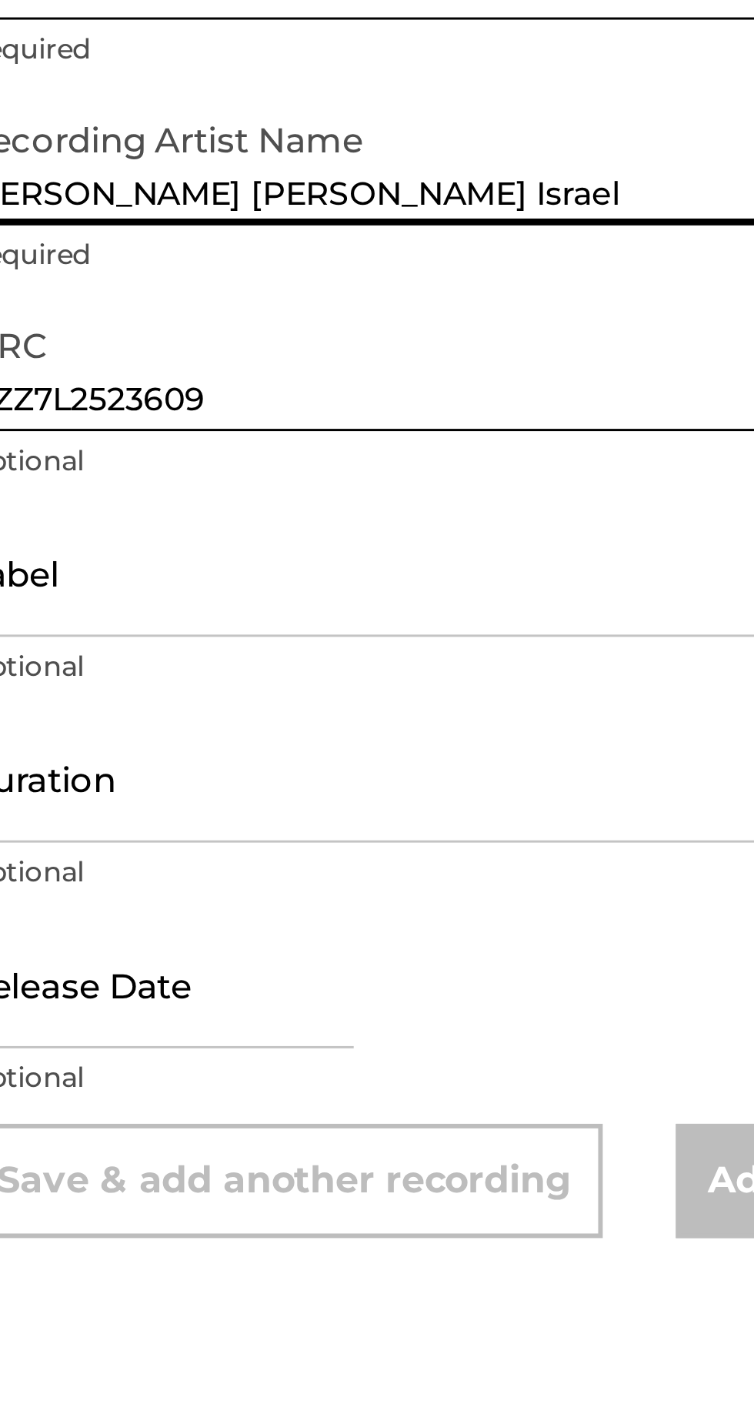
click at [557, 331] on input "Label" at bounding box center [564, 316] width 357 height 44
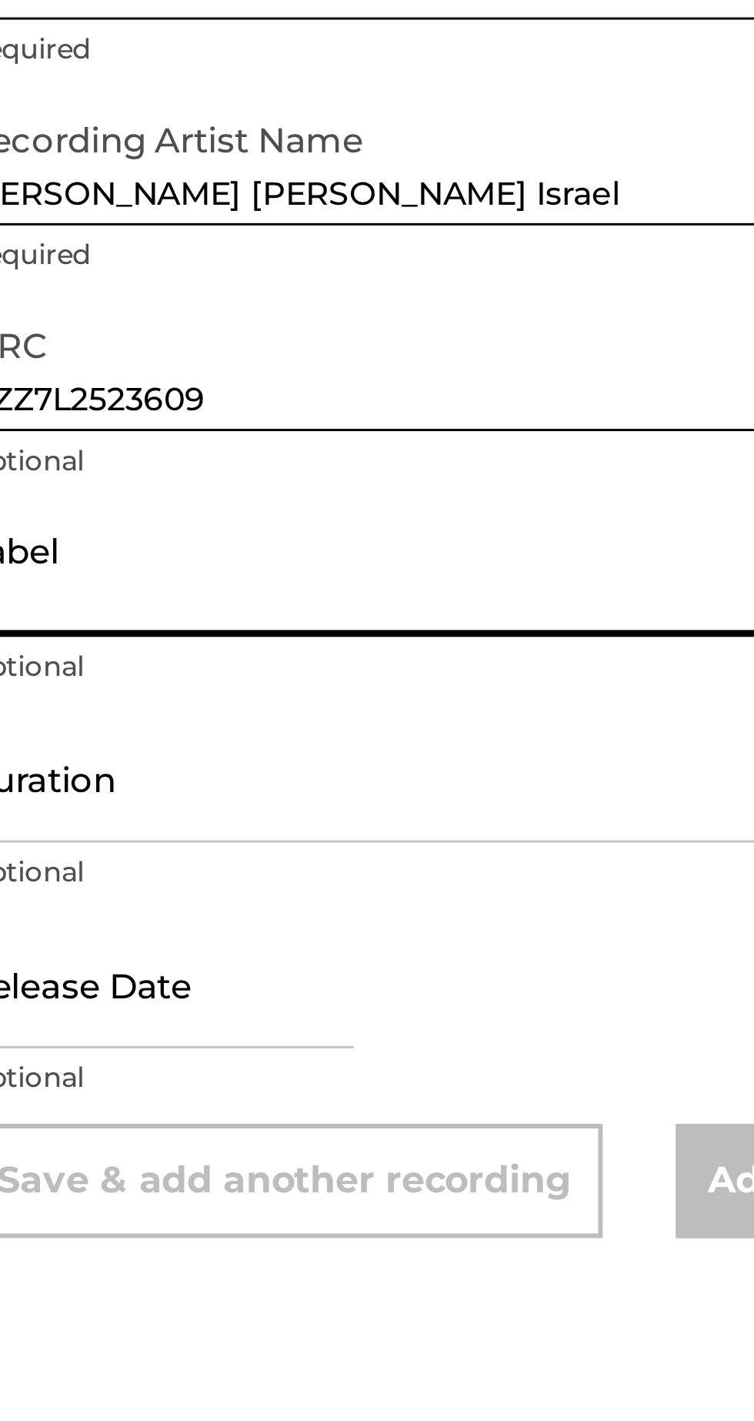
type input "Truth [PERSON_NAME] Records"
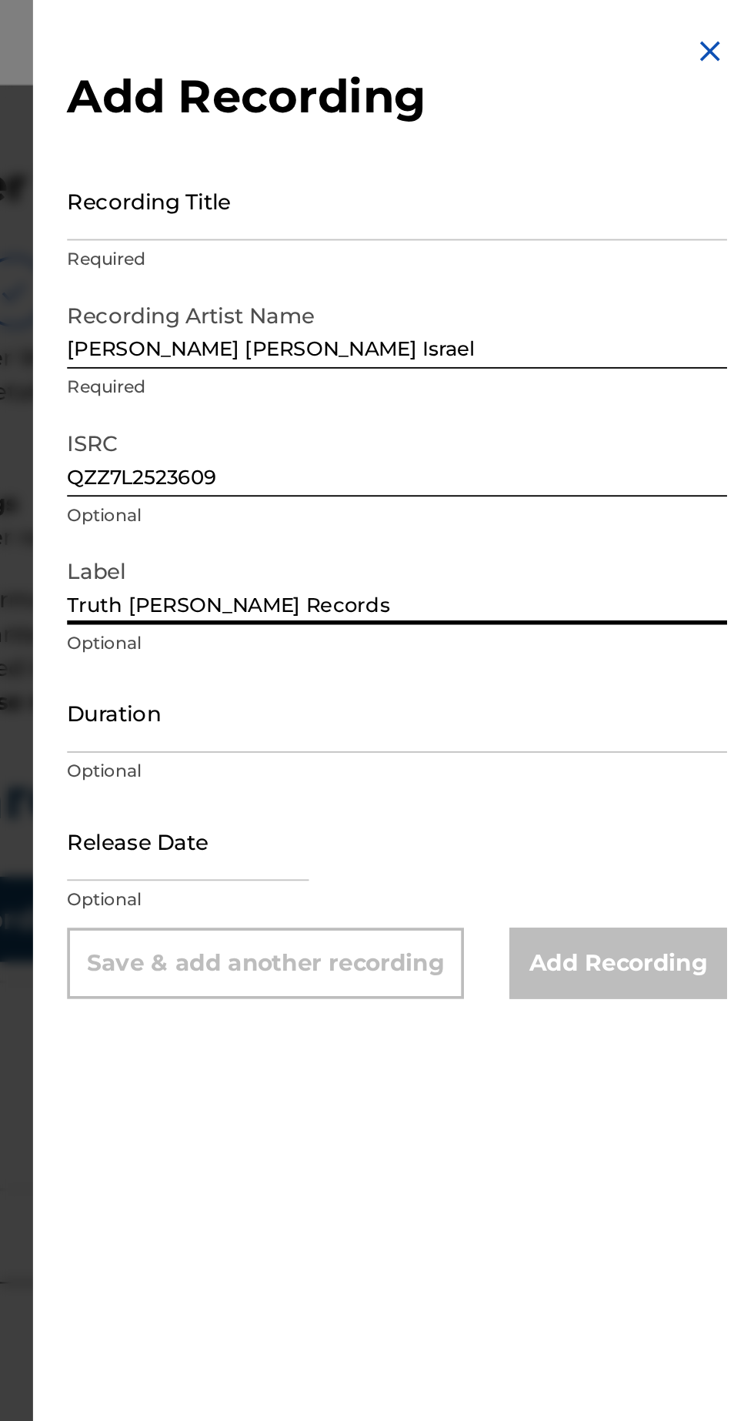
click at [634, 119] on input "Recording Title" at bounding box center [564, 108] width 357 height 44
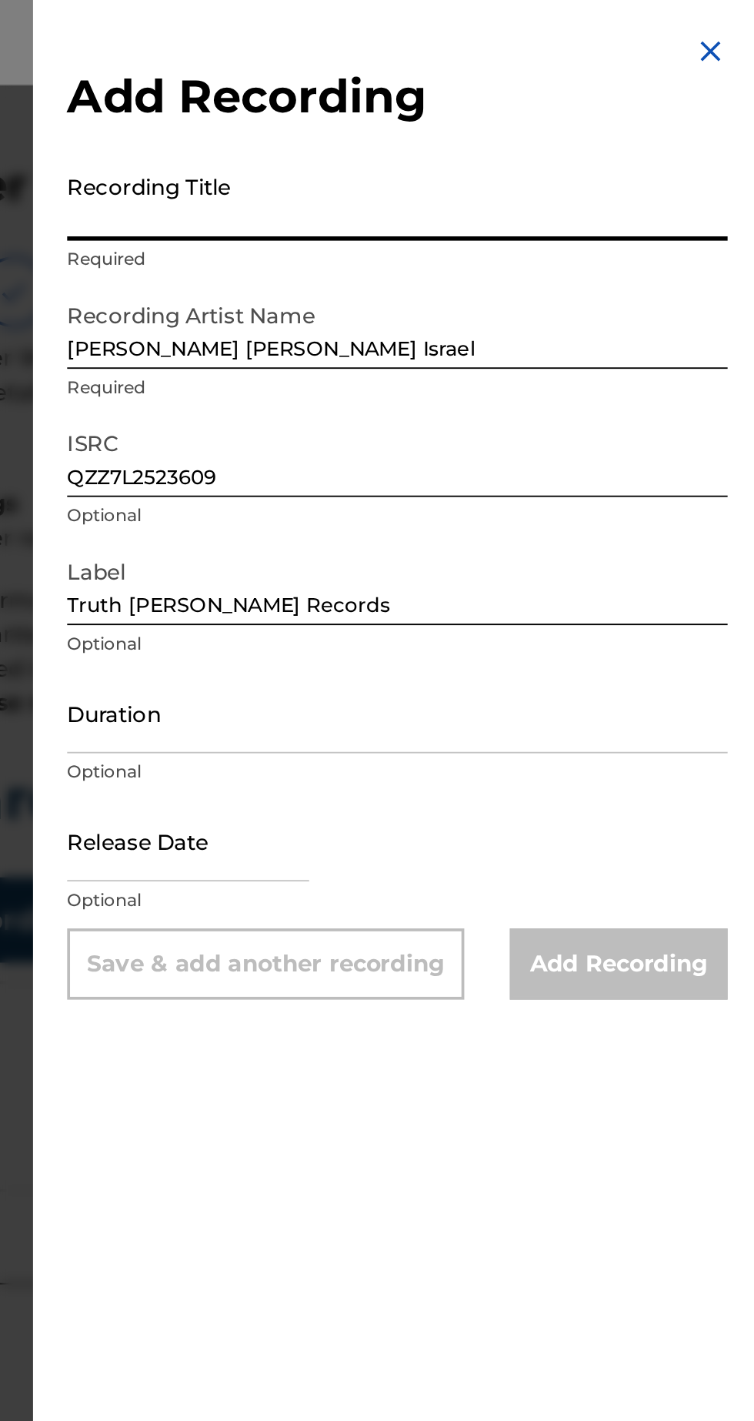
scroll to position [40, 0]
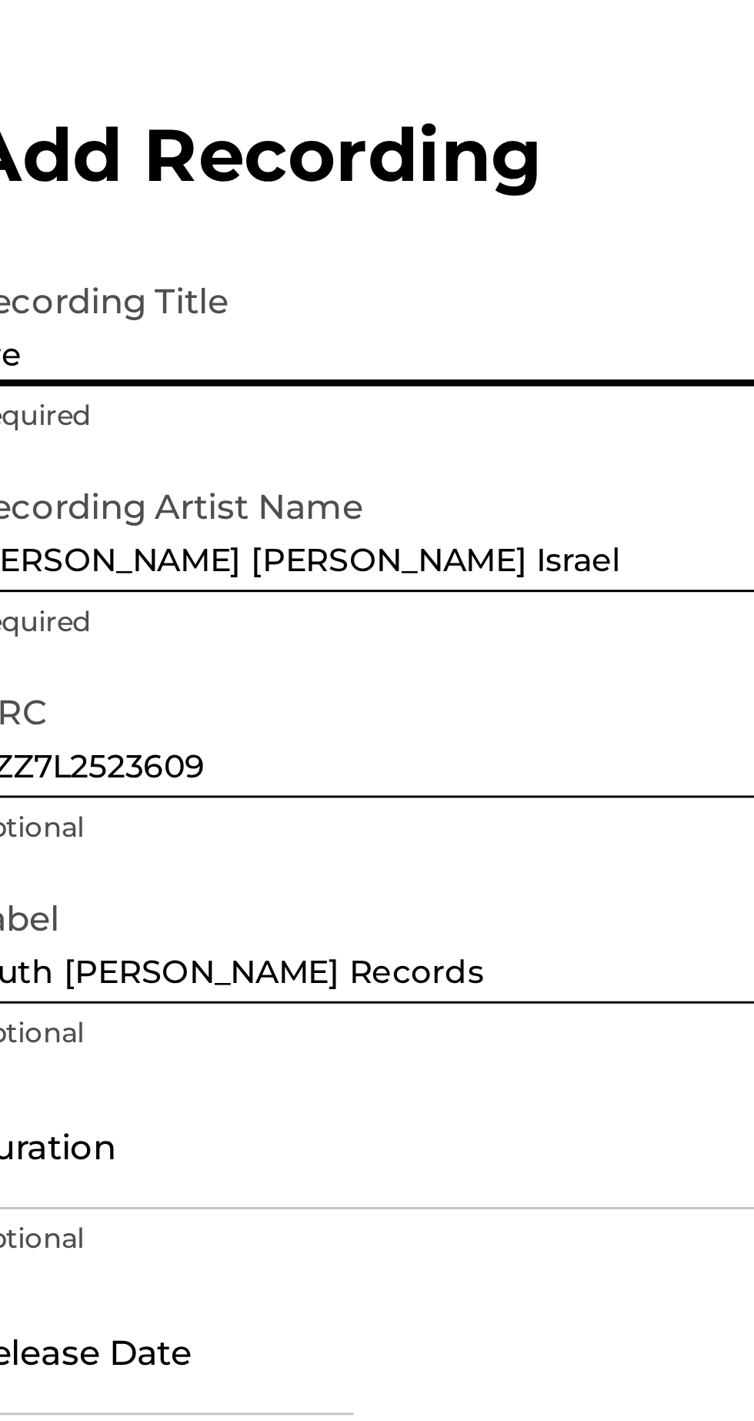
type input "Prepare"
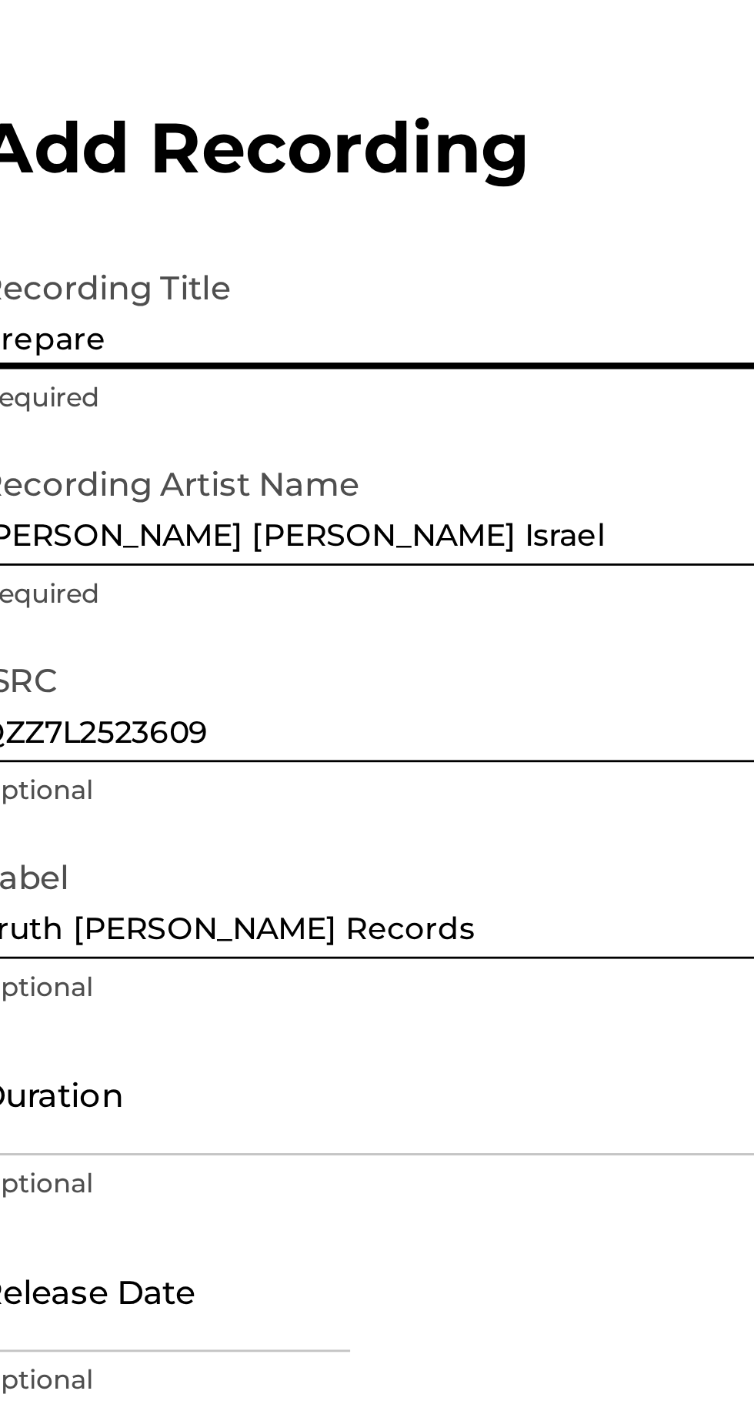
scroll to position [35, 0]
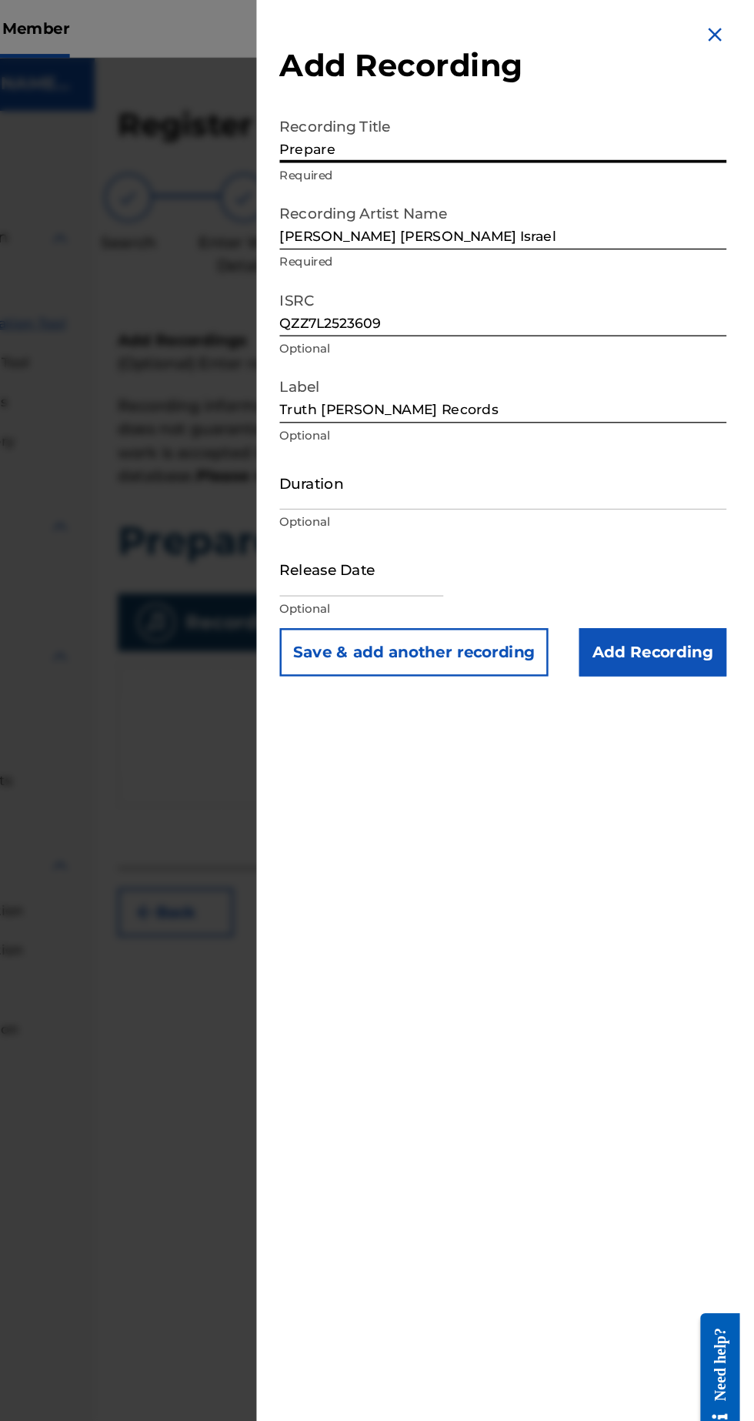
click at [715, 519] on input "Add Recording" at bounding box center [685, 521] width 118 height 38
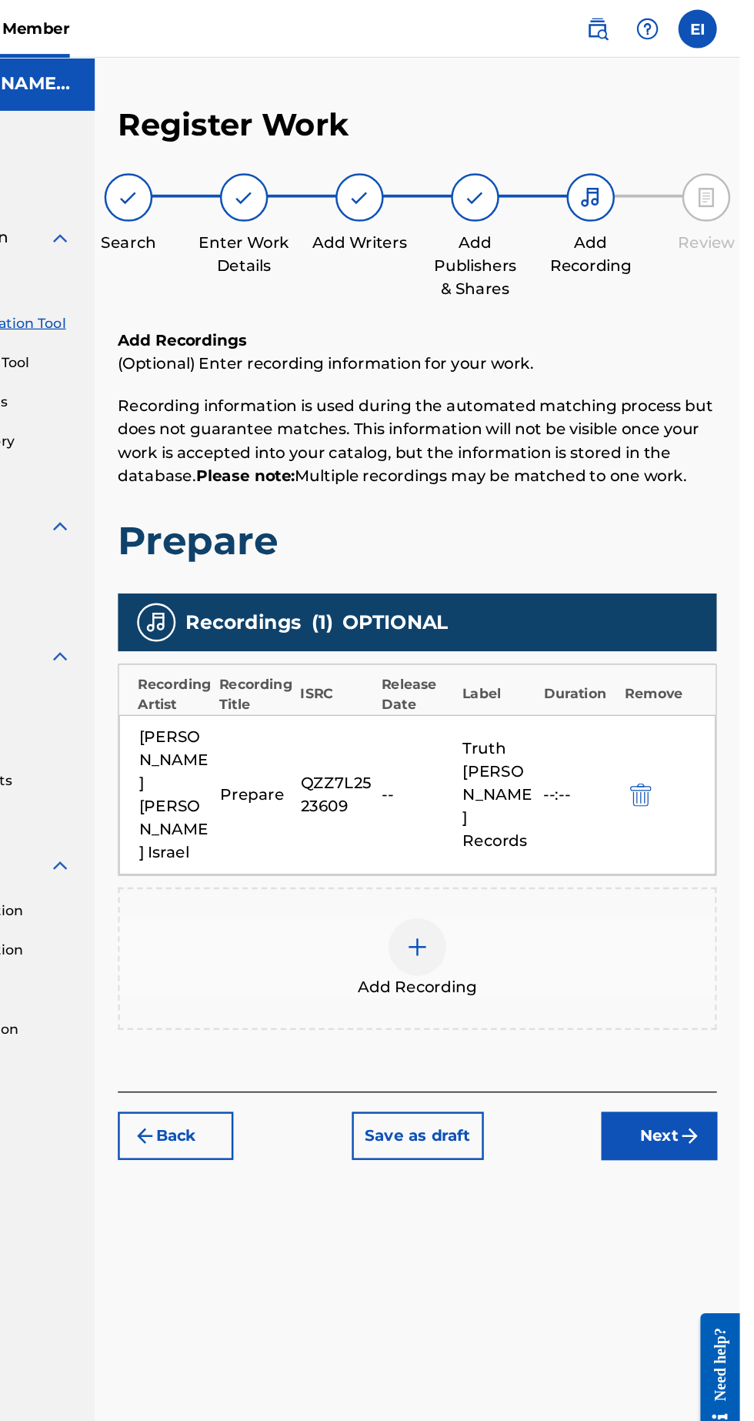
click at [722, 888] on button "Next" at bounding box center [690, 907] width 92 height 38
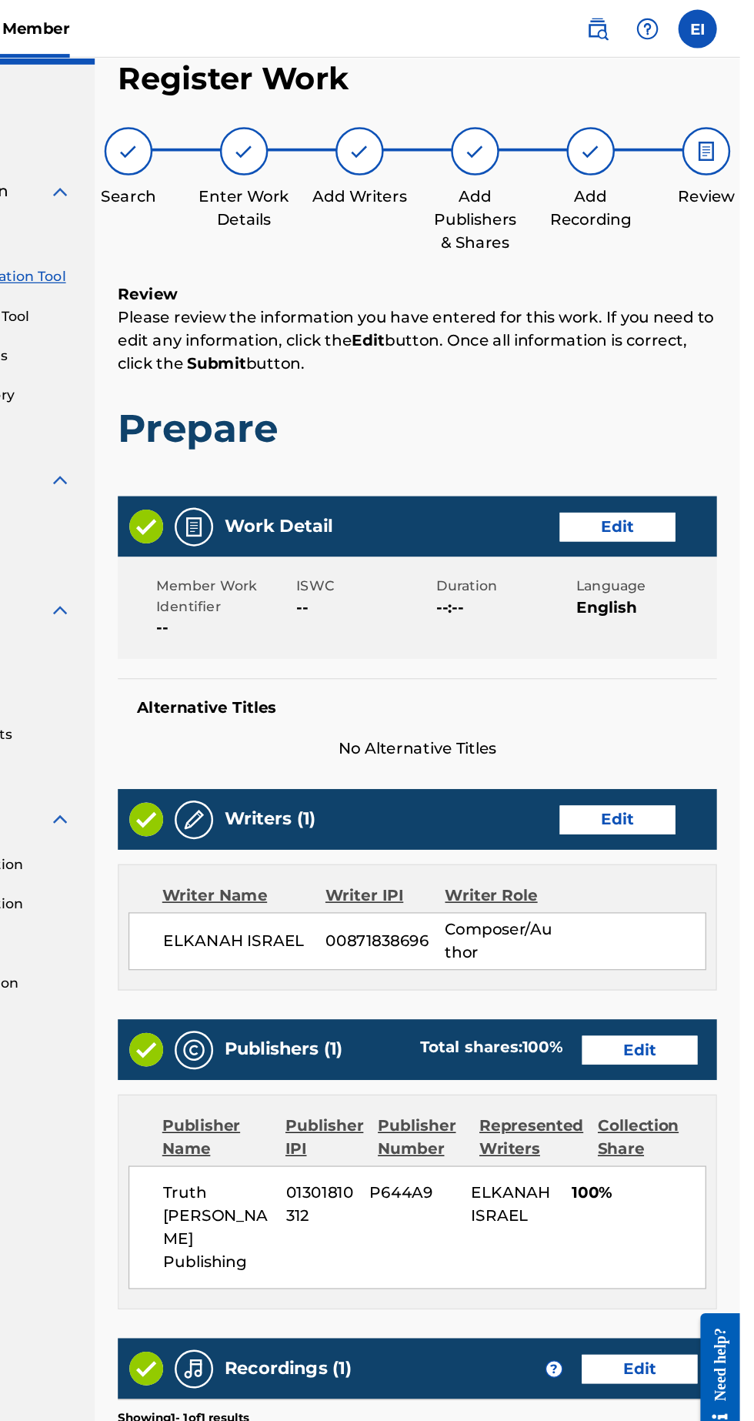
scroll to position [69, 0]
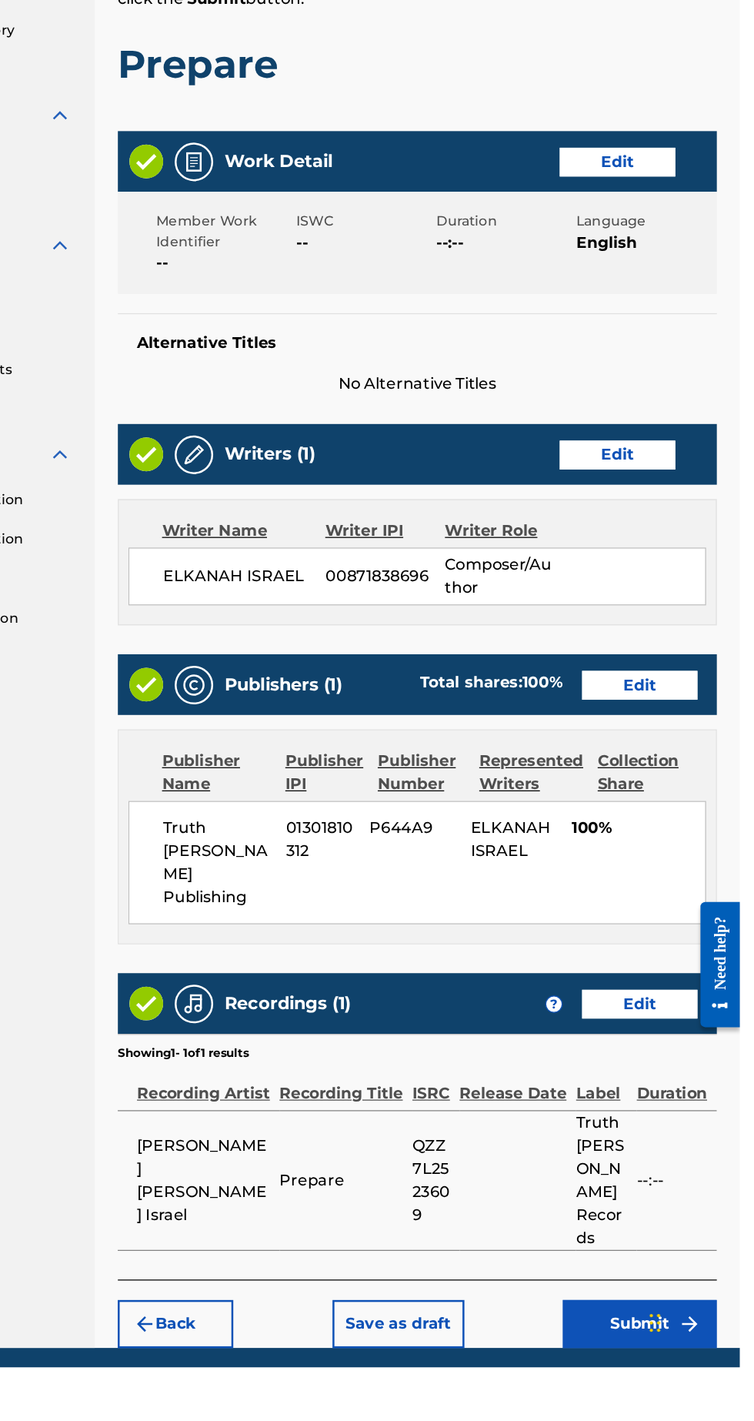
click at [706, 1377] on img "submit" at bounding box center [714, 1386] width 18 height 18
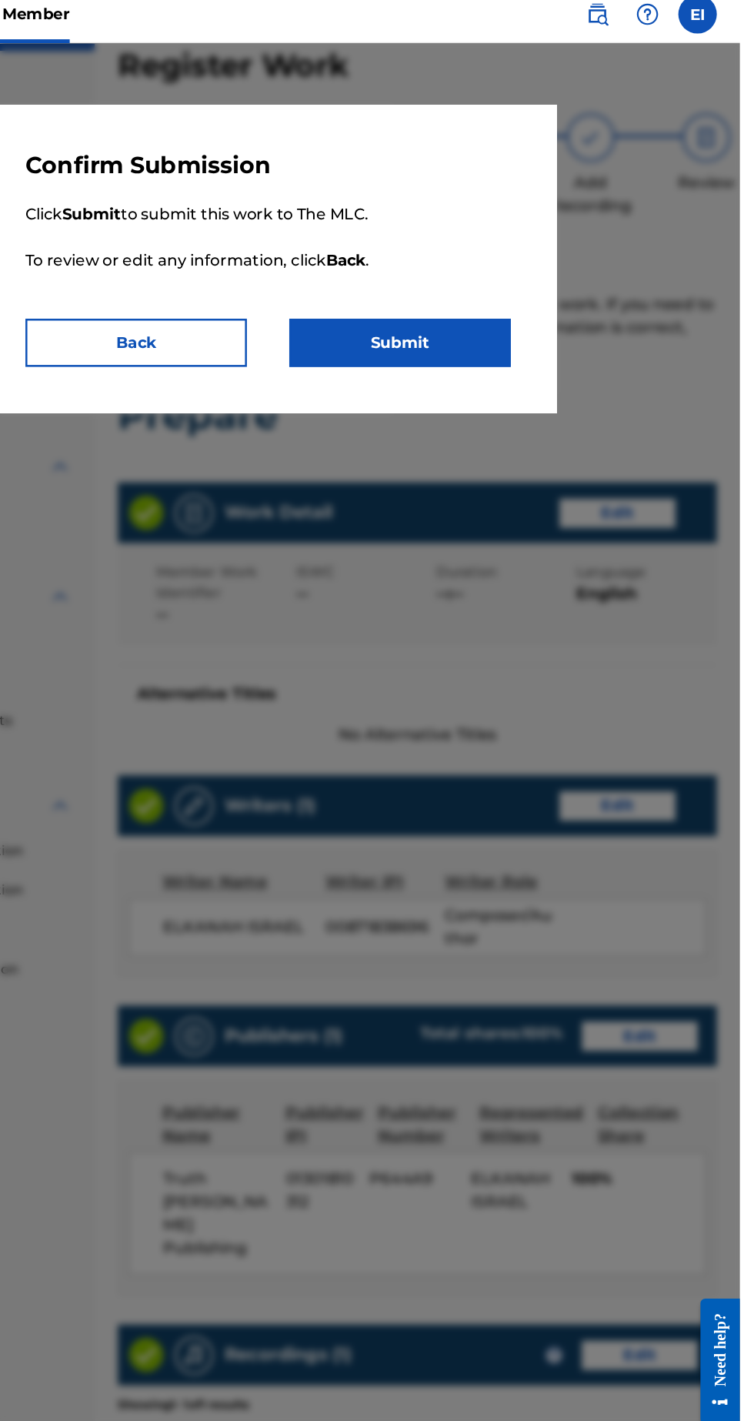
scroll to position [36, 0]
click at [537, 287] on button "Submit" at bounding box center [482, 285] width 177 height 38
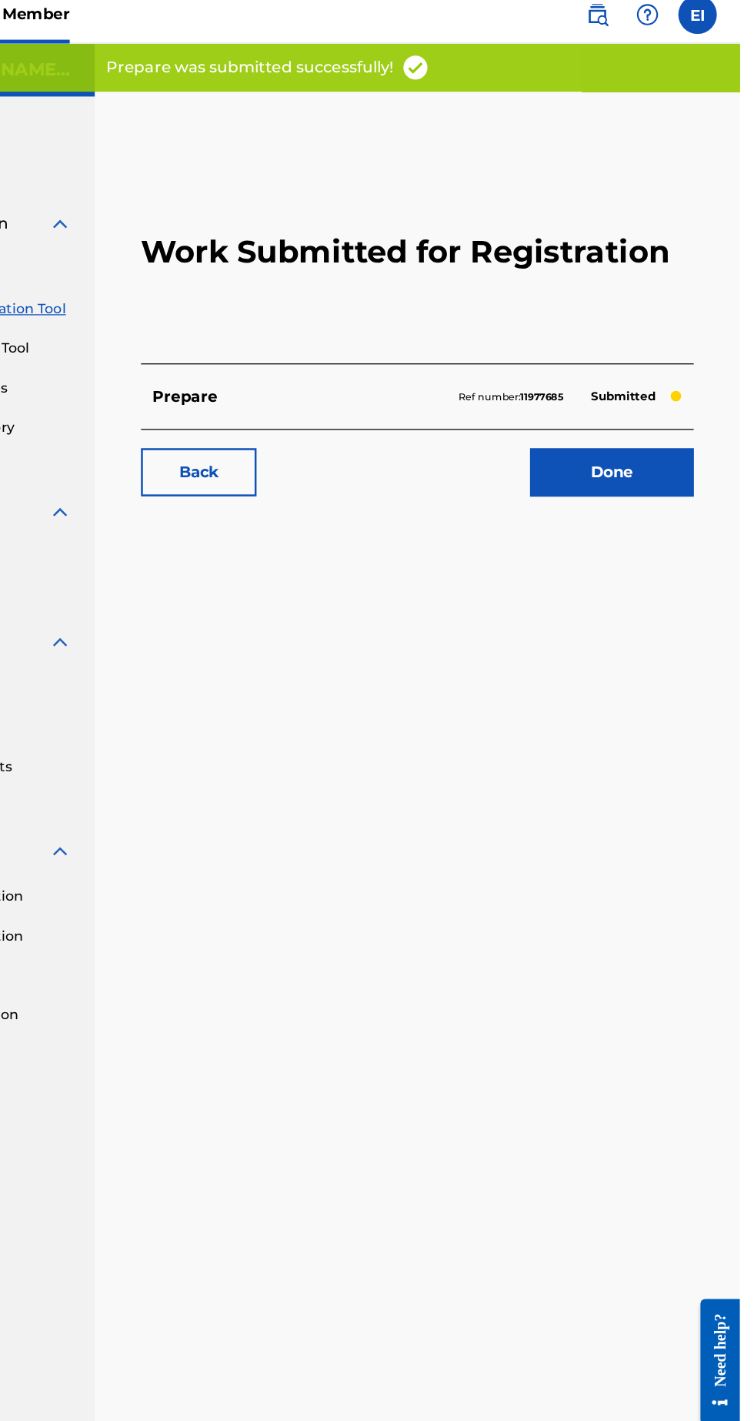
click at [697, 385] on link "Done" at bounding box center [652, 388] width 131 height 38
